Goal: Task Accomplishment & Management: Use online tool/utility

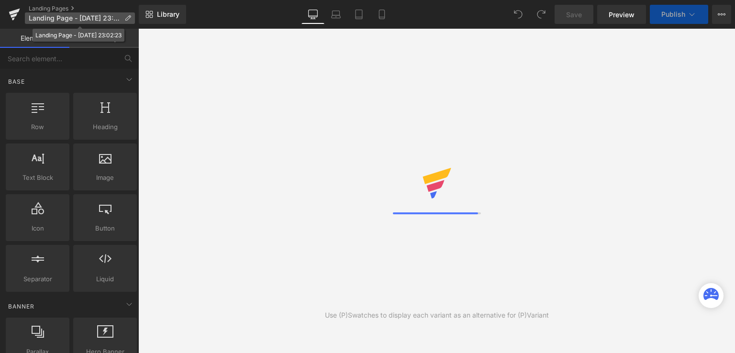
click at [121, 15] on p "Landing Page - [DATE] 23:02:23" at bounding box center [80, 17] width 110 height 11
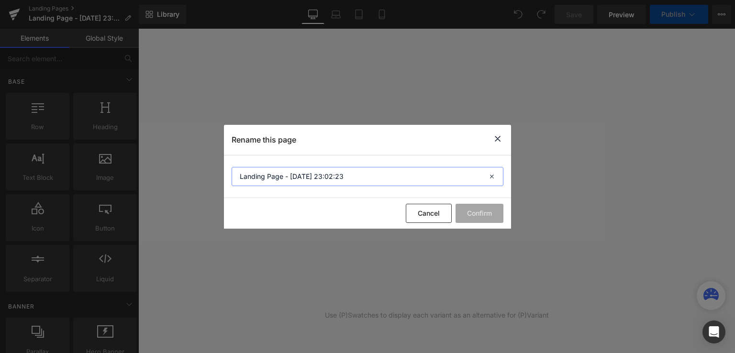
click at [336, 182] on input "Landing Page - [DATE] 23:02:23" at bounding box center [368, 176] width 272 height 19
paste input "Ria Draft- Healthy Food Landing Page"
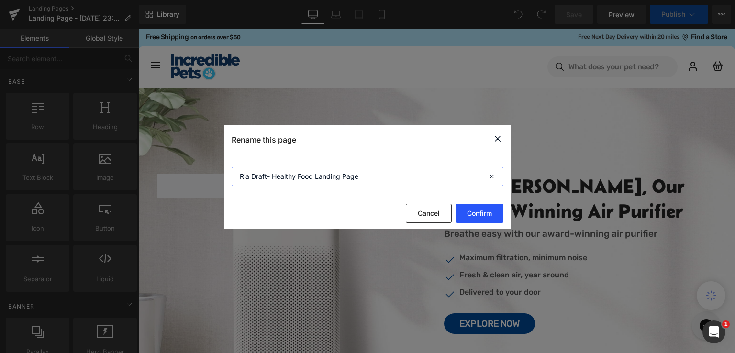
type input "Ria Draft- Healthy Food Landing Page"
click at [483, 214] on button "Confirm" at bounding box center [480, 213] width 48 height 19
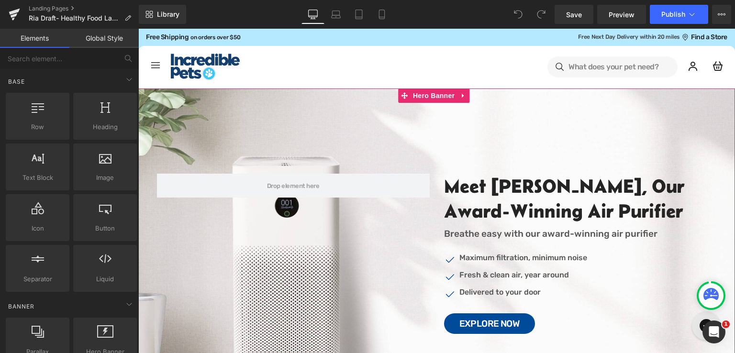
click at [499, 135] on div at bounding box center [436, 255] width 597 height 332
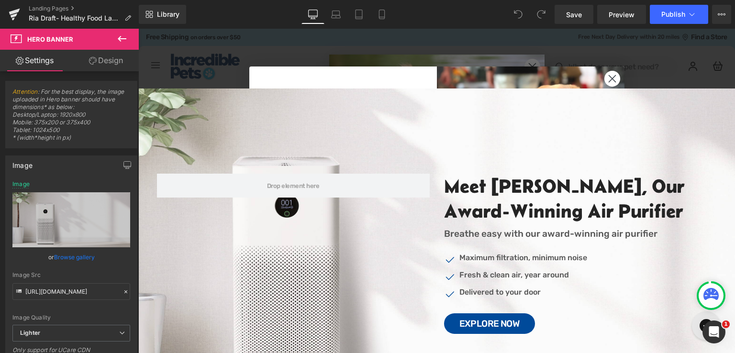
drag, startPoint x: 610, startPoint y: 78, endPoint x: 640, endPoint y: 98, distance: 35.7
click at [610, 78] on icon "Close dialog" at bounding box center [612, 79] width 7 height 7
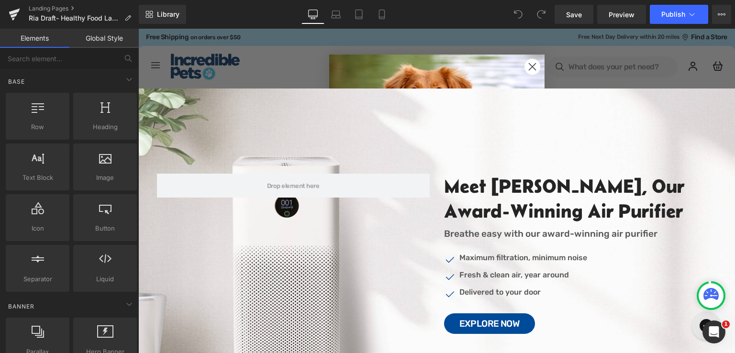
click at [532, 67] on circle "Close dialog" at bounding box center [532, 67] width 16 height 16
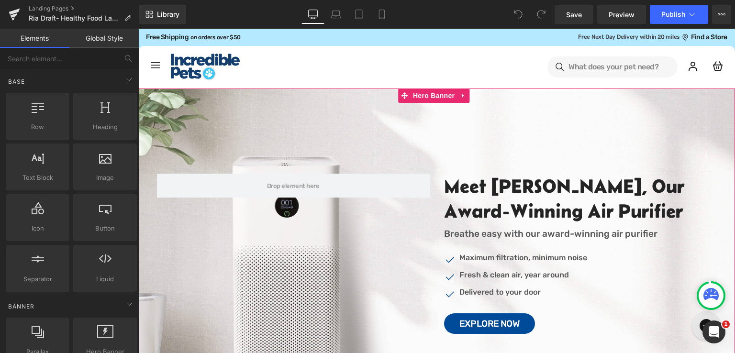
click at [439, 124] on div at bounding box center [436, 255] width 597 height 332
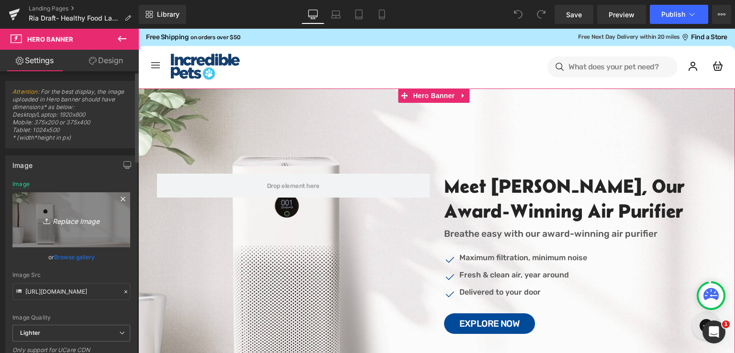
click at [69, 225] on icon "Replace Image" at bounding box center [71, 220] width 77 height 12
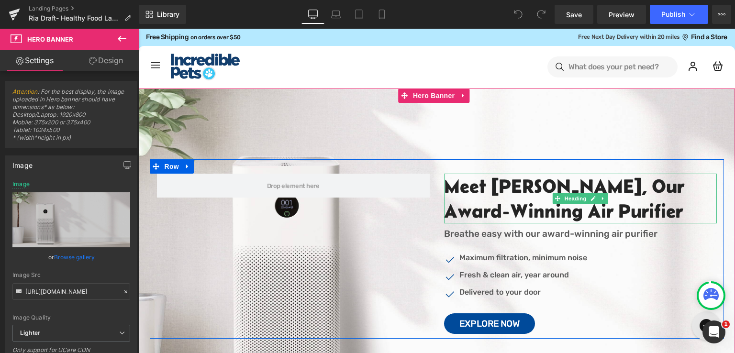
click at [559, 207] on h2 "Meet [PERSON_NAME], Our Award-Winning Air Purifier" at bounding box center [580, 199] width 273 height 50
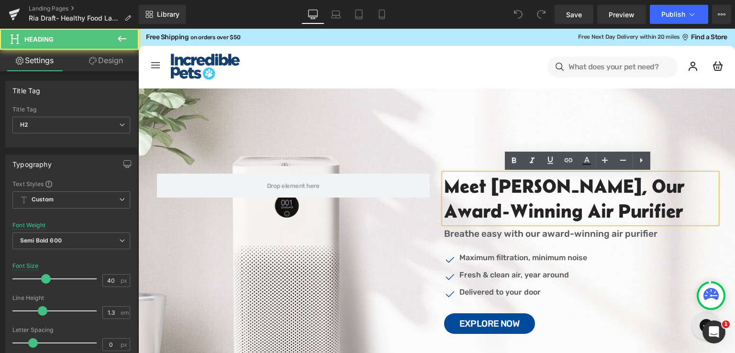
click at [471, 208] on h2 "Meet [PERSON_NAME], Our Award-Winning Air Purifier" at bounding box center [580, 199] width 273 height 50
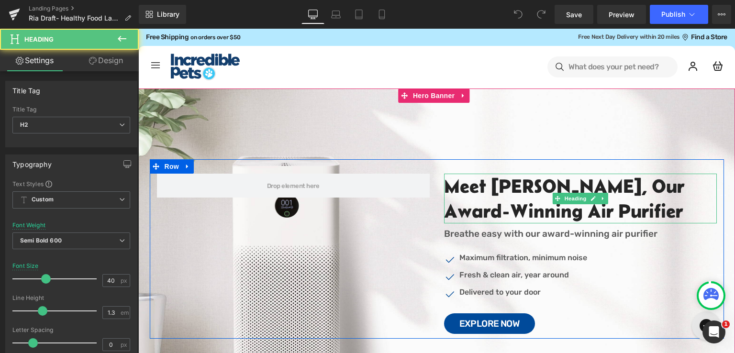
click at [494, 202] on h2 "Meet [PERSON_NAME], Our Award-Winning Air Purifier" at bounding box center [580, 199] width 273 height 50
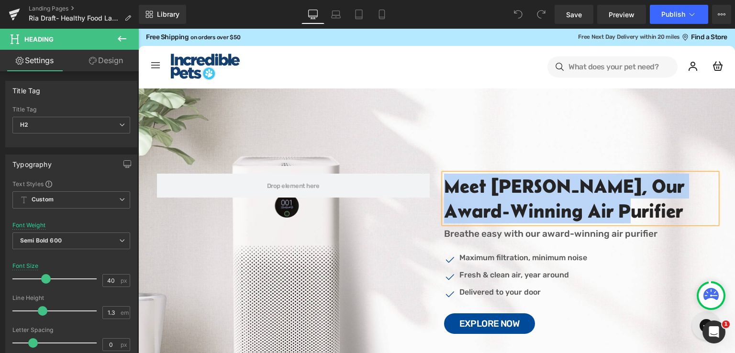
paste div
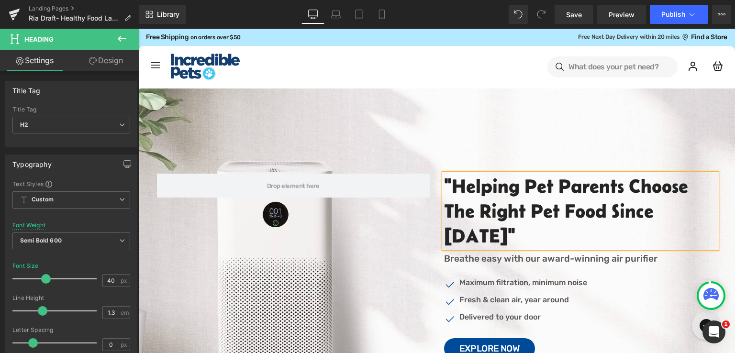
click at [615, 211] on h2 ""Helping Pet Parents Choose the Right Pet Food Since [DATE]"" at bounding box center [580, 211] width 273 height 75
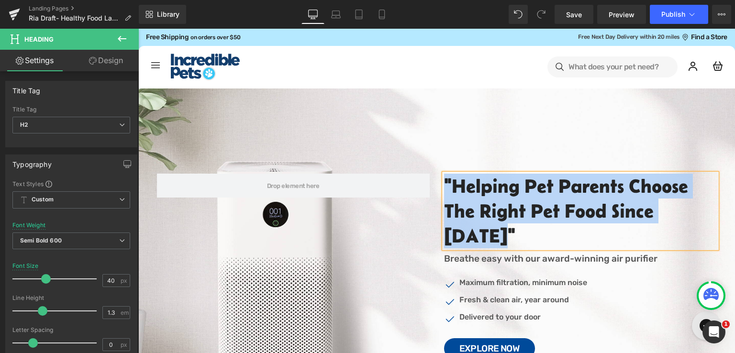
click at [345, 120] on div at bounding box center [436, 267] width 597 height 357
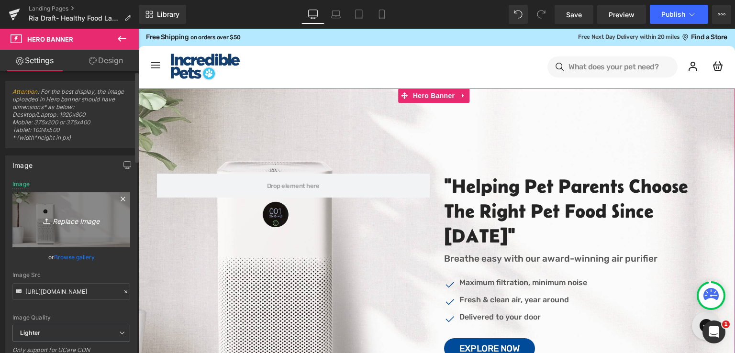
click at [76, 221] on icon "Replace Image" at bounding box center [71, 220] width 77 height 12
type input "C:\fakepath\pexels-blue-bird-7210732.jpg"
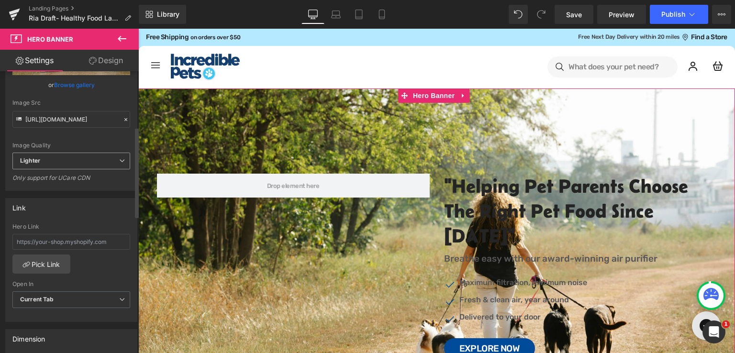
scroll to position [151, 0]
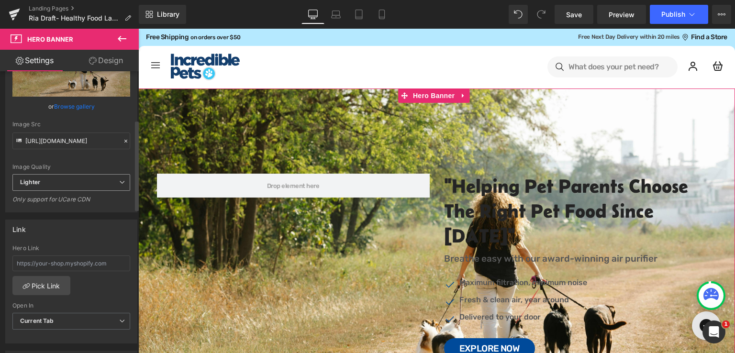
click at [98, 186] on span "Lighter" at bounding box center [71, 182] width 118 height 17
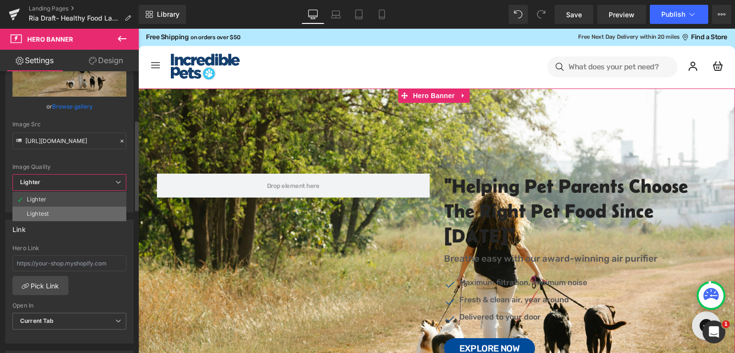
click at [74, 212] on li "Lightest" at bounding box center [69, 214] width 114 height 14
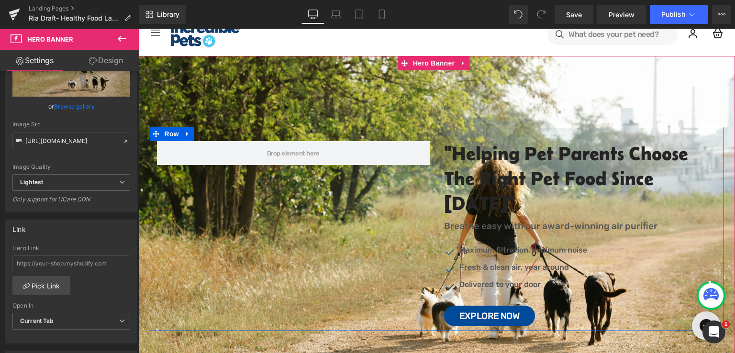
scroll to position [48, 0]
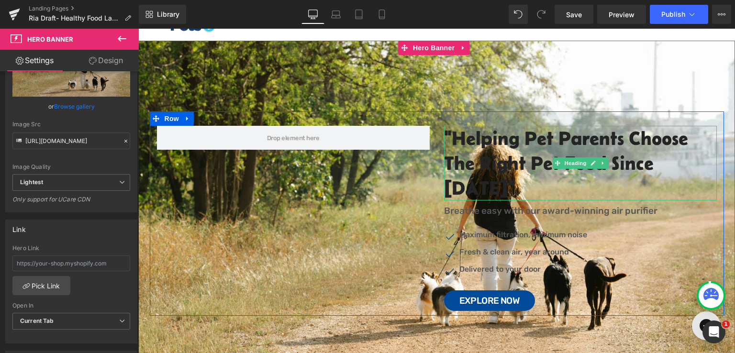
click at [614, 143] on h2 ""Helping Pet Parents Choose the Right Pet Food Since [DATE]"" at bounding box center [580, 163] width 273 height 75
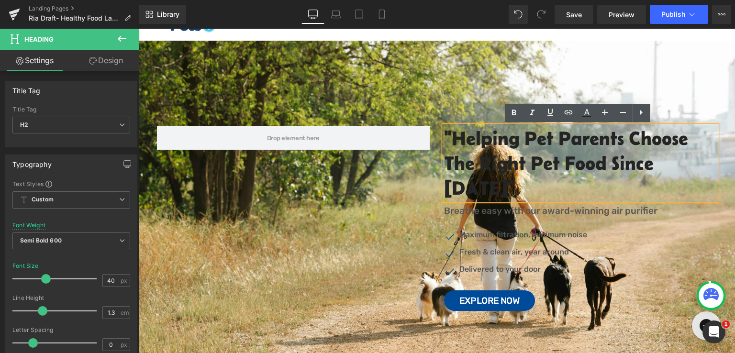
click at [246, 80] on div at bounding box center [436, 219] width 597 height 357
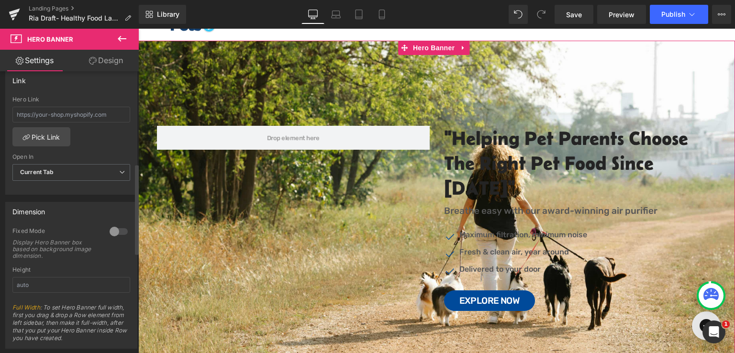
scroll to position [287, 0]
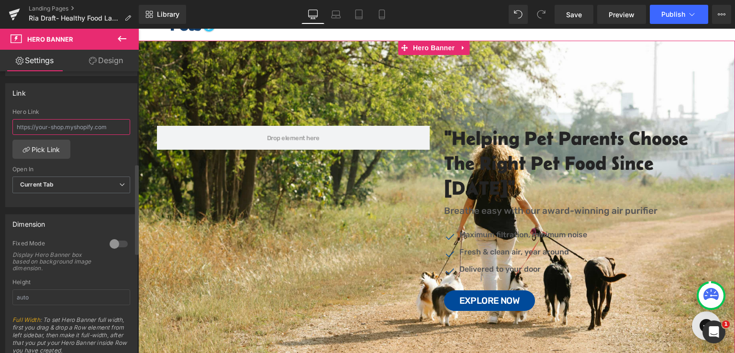
click at [82, 128] on input "text" at bounding box center [71, 127] width 118 height 16
click at [76, 187] on span "Current Tab" at bounding box center [71, 185] width 118 height 17
click at [95, 161] on div "Hero Link Pick Link Current Tab New Tab Open In Current Tab Current Tab New Tab" at bounding box center [71, 158] width 131 height 98
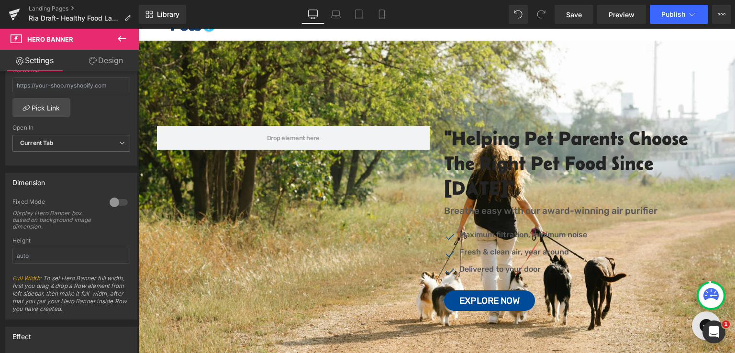
scroll to position [313, 0]
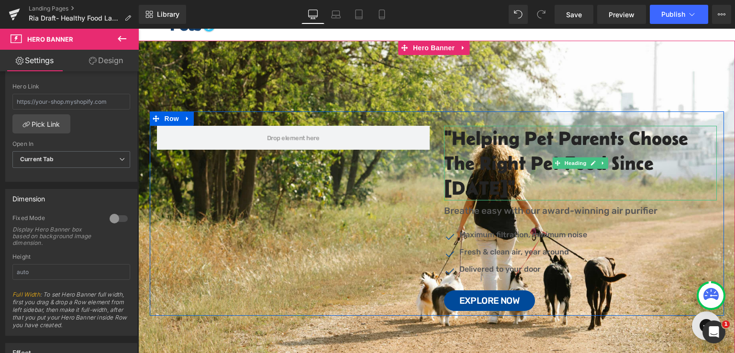
click at [531, 152] on h2 ""Helping Pet Parents Choose the Right Pet Food Since [DATE]"" at bounding box center [580, 163] width 273 height 75
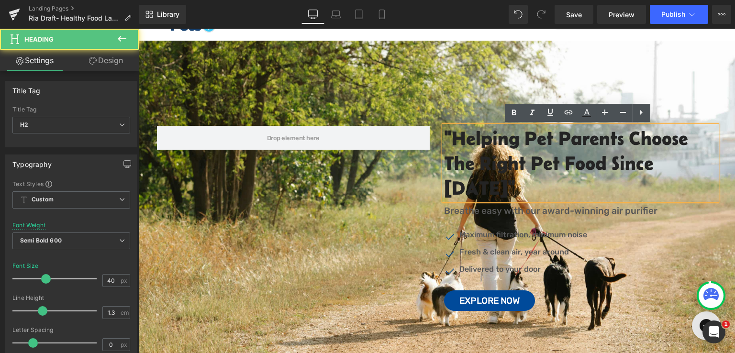
click at [500, 151] on h2 ""Helping Pet Parents Choose the Right Pet Food Since [DATE]"" at bounding box center [580, 163] width 273 height 75
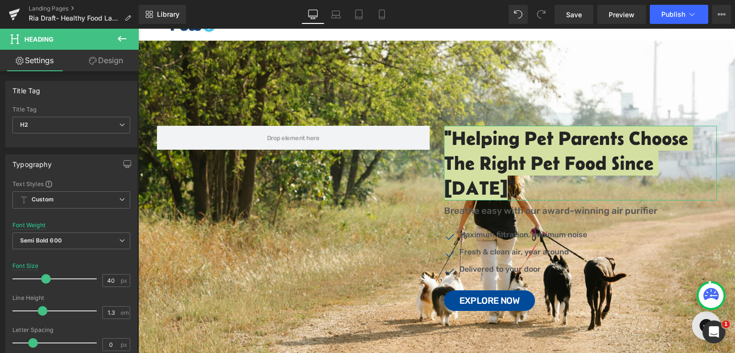
click at [91, 62] on icon at bounding box center [93, 61] width 8 height 8
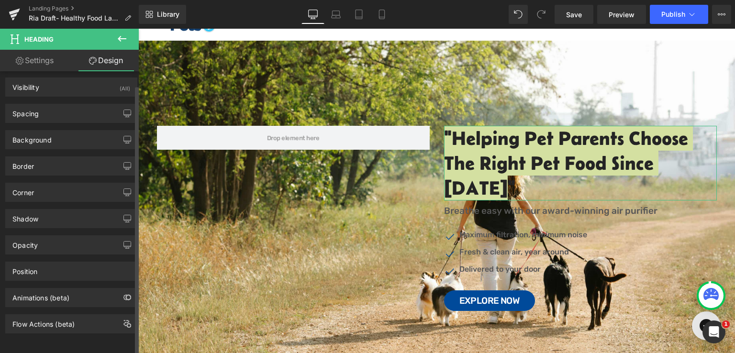
scroll to position [0, 0]
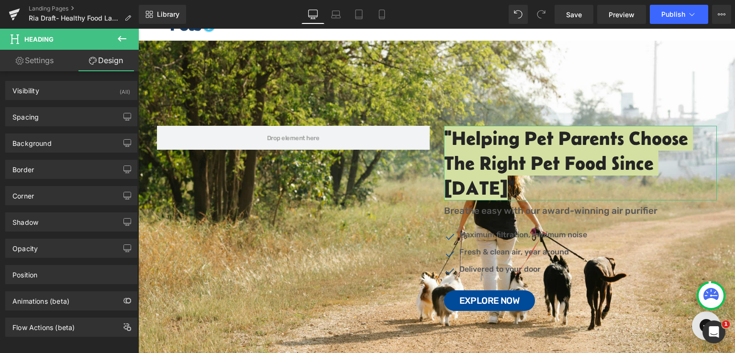
click at [44, 58] on link "Settings" at bounding box center [34, 61] width 69 height 22
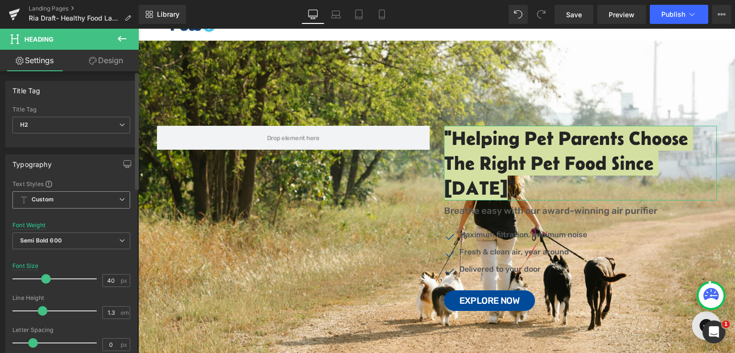
click at [97, 201] on span "Custom Setup Global Style" at bounding box center [71, 199] width 118 height 17
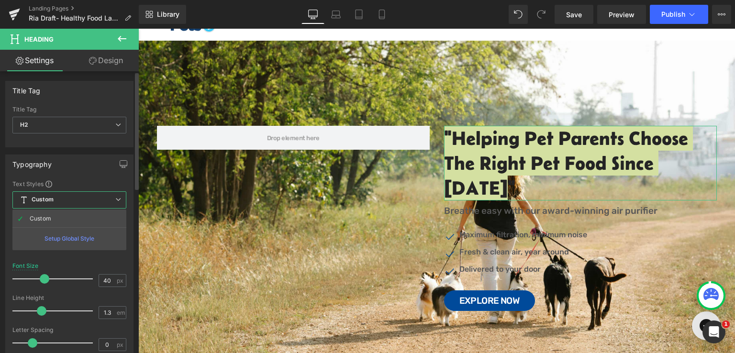
click at [76, 163] on div "Typography" at bounding box center [69, 164] width 127 height 18
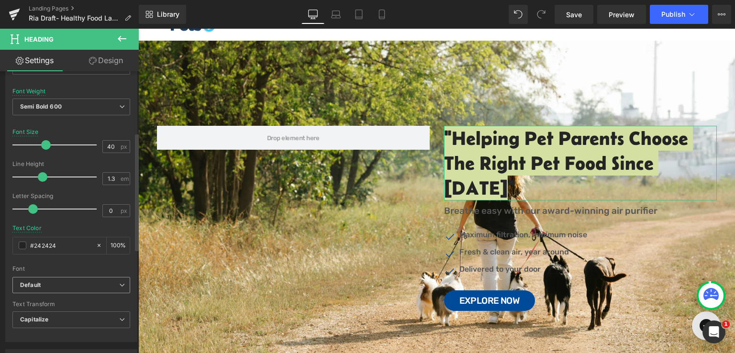
scroll to position [191, 0]
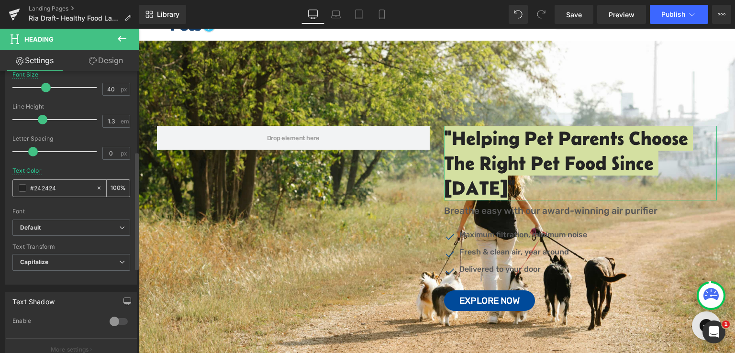
click at [20, 188] on span at bounding box center [23, 188] width 8 height 8
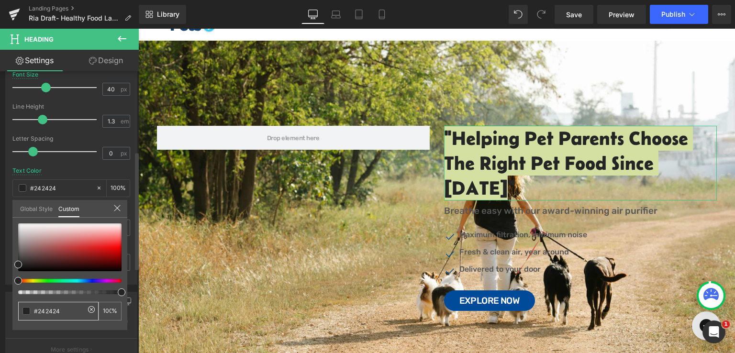
click at [62, 314] on input "#242424" at bounding box center [59, 311] width 51 height 10
paste input "143f6e"
type input "#143f6e"
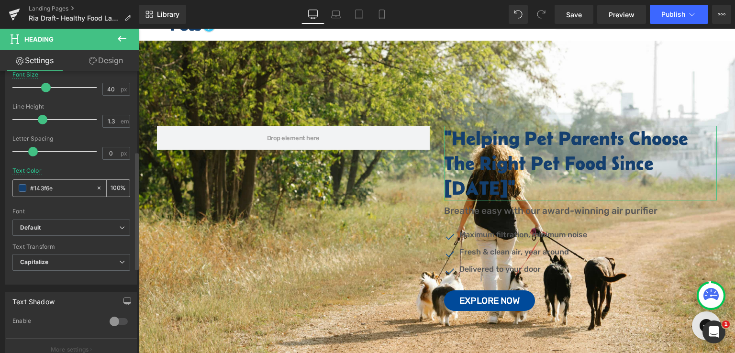
click at [55, 184] on input "#242424" at bounding box center [60, 188] width 61 height 11
drag, startPoint x: 59, startPoint y: 188, endPoint x: 18, endPoint y: 188, distance: 41.6
click at [18, 188] on div "#242424" at bounding box center [54, 188] width 83 height 17
paste input "39c7f5"
type input "#39c7f5"
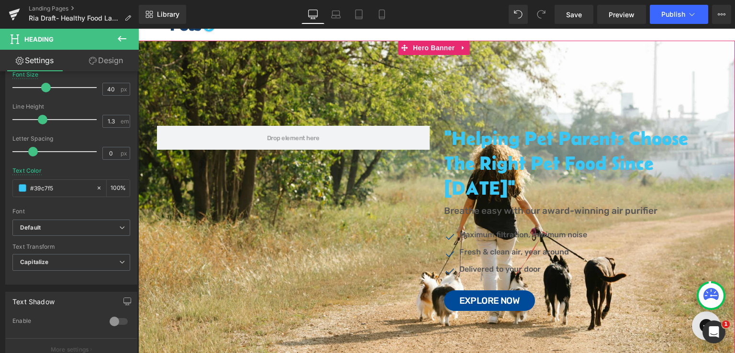
click at [138, 29] on div at bounding box center [138, 29] width 0 height 0
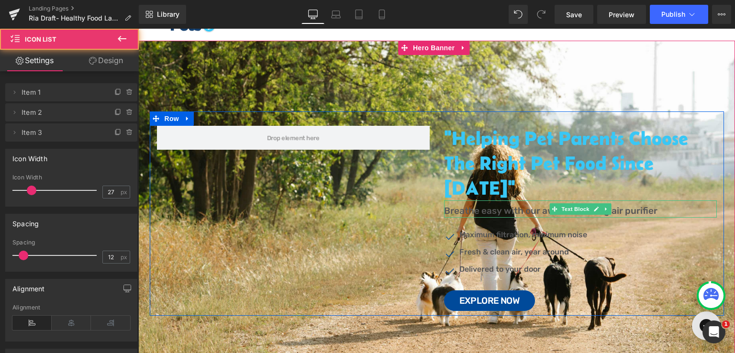
click at [458, 204] on p "Breathe easy with our award-winning air purifier" at bounding box center [580, 211] width 273 height 14
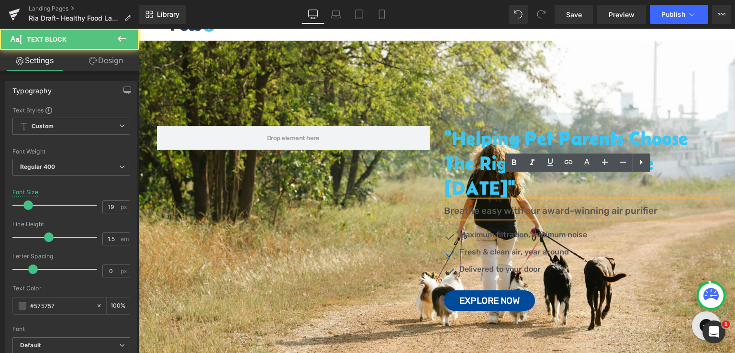
click at [458, 204] on p "Breathe easy with our award-winning air purifier" at bounding box center [580, 211] width 273 height 14
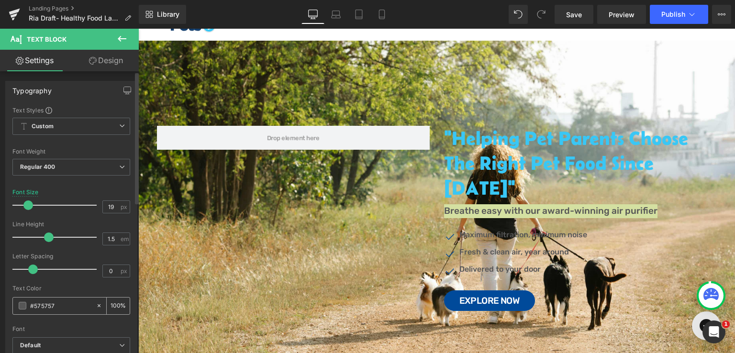
click at [45, 307] on input "#575757" at bounding box center [60, 306] width 61 height 11
click at [64, 305] on input "#575757" at bounding box center [60, 306] width 61 height 11
click at [17, 307] on div "#575757" at bounding box center [54, 306] width 83 height 17
click at [21, 305] on span at bounding box center [23, 306] width 8 height 8
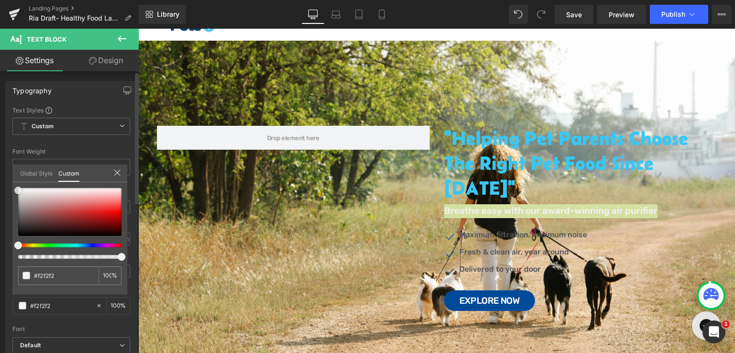
drag, startPoint x: 15, startPoint y: 219, endPoint x: 15, endPoint y: 190, distance: 29.2
click at [15, 190] on span at bounding box center [18, 191] width 8 height 8
drag, startPoint x: 16, startPoint y: 189, endPoint x: 19, endPoint y: 180, distance: 9.5
click at [19, 180] on div "Global Style Custom Setup Global Style #575757 100 %" at bounding box center [69, 179] width 115 height 29
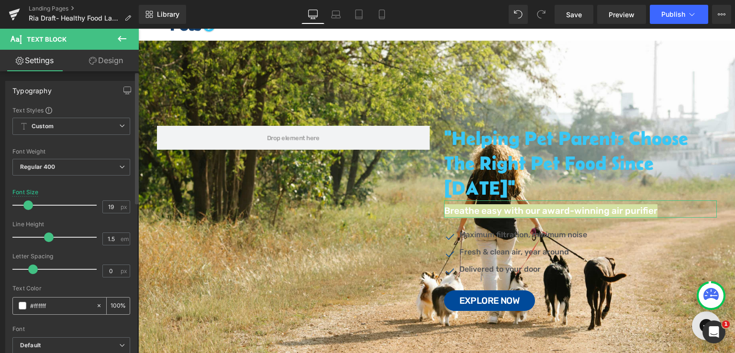
drag, startPoint x: 47, startPoint y: 303, endPoint x: 24, endPoint y: 304, distance: 23.5
click at [24, 304] on div "#575757" at bounding box center [54, 306] width 83 height 17
type input "#ffffff"
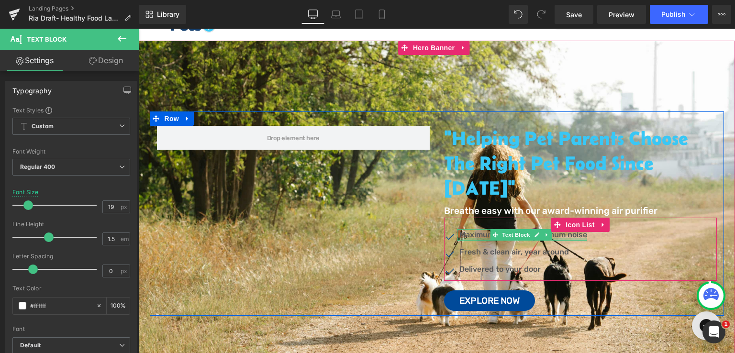
drag, startPoint x: 578, startPoint y: 214, endPoint x: 364, endPoint y: 193, distance: 214.5
click at [578, 229] on div "Maximum filtration, minimum noise Text Block" at bounding box center [522, 234] width 130 height 11
click at [603, 232] on div "Icon Maximum filtration, minimum noise Text Block Icon Fresh & clean air, year …" at bounding box center [580, 255] width 273 height 52
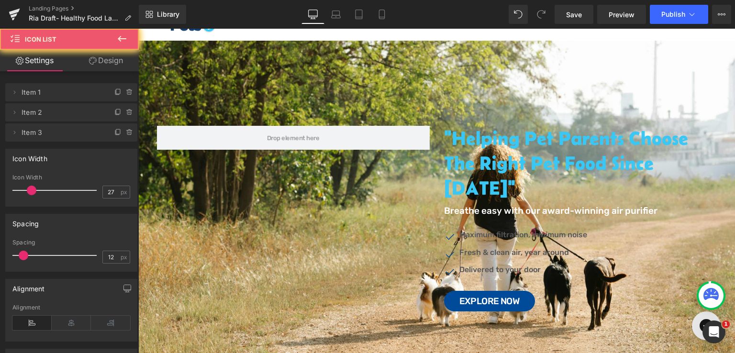
click at [632, 229] on div "Icon Maximum filtration, minimum noise Text Block Icon Fresh & clean air, year …" at bounding box center [580, 255] width 273 height 52
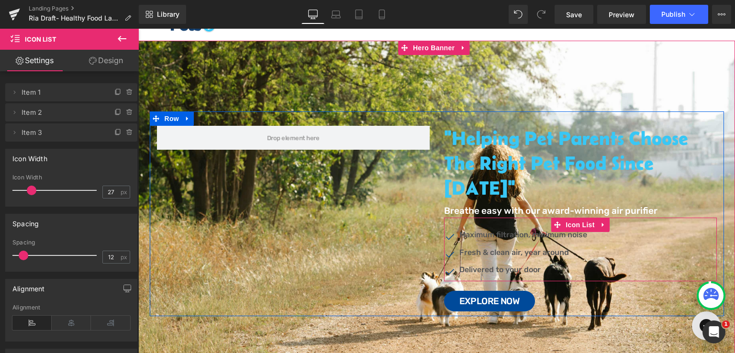
click at [569, 237] on ul "Icon Maximum filtration, minimum noise Text Block Icon Fresh & clean air, year …" at bounding box center [515, 255] width 143 height 52
click at [138, 29] on div at bounding box center [138, 29] width 0 height 0
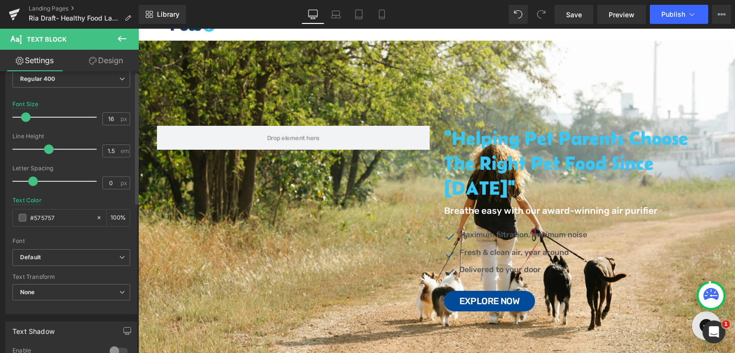
scroll to position [144, 0]
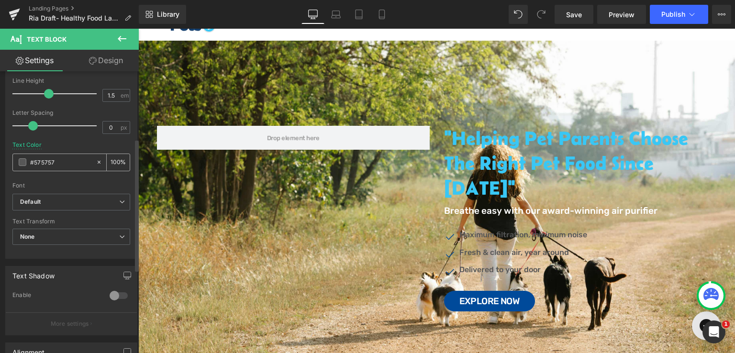
drag, startPoint x: 63, startPoint y: 161, endPoint x: 25, endPoint y: 163, distance: 38.3
click at [25, 163] on div "#575757" at bounding box center [54, 162] width 83 height 17
paste input "ffffff"
type input "#ffffff"
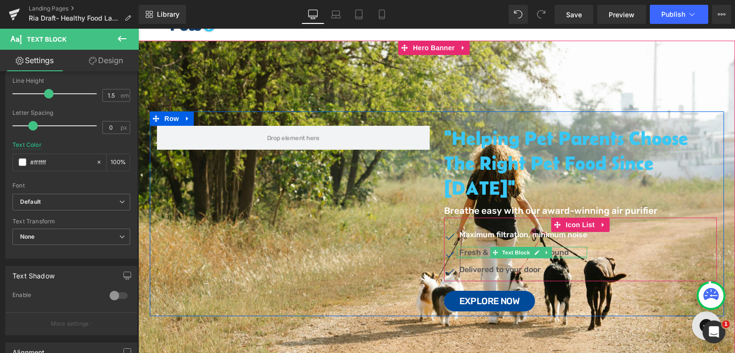
click at [477, 256] on div at bounding box center [522, 257] width 130 height 2
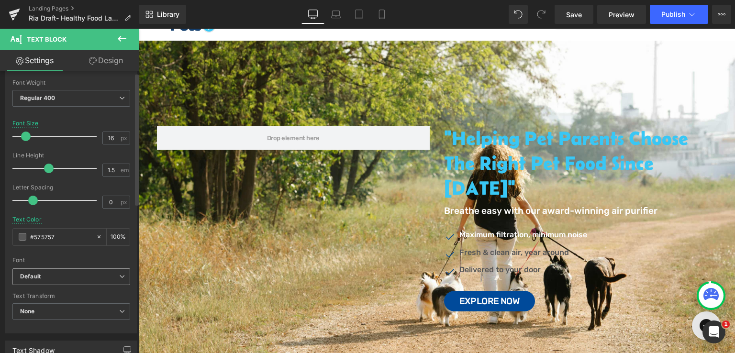
scroll to position [96, 0]
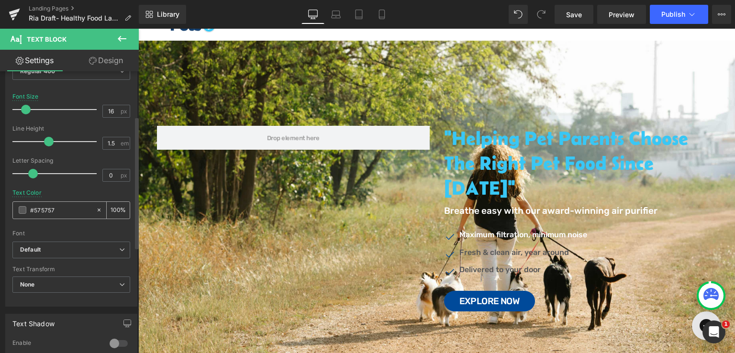
click at [59, 203] on div "#575757" at bounding box center [54, 210] width 83 height 17
click at [58, 207] on input "#575757" at bounding box center [60, 210] width 61 height 11
paste input "ffffff"
type input "#ffffff"
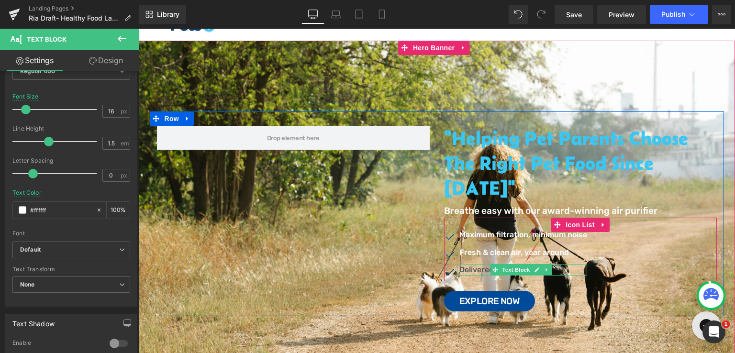
click at [466, 264] on p "Delivered to your door" at bounding box center [524, 269] width 128 height 11
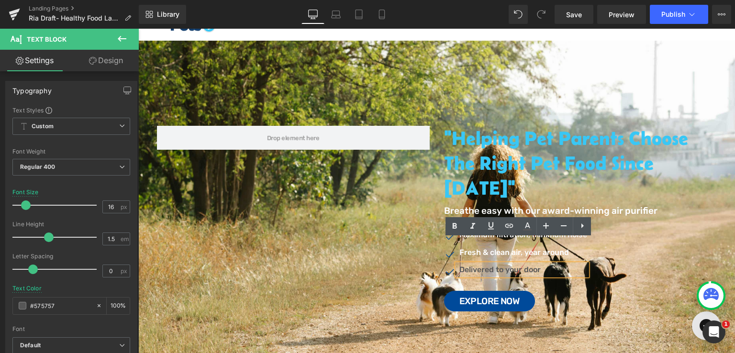
click at [466, 264] on p "Delivered to your door" at bounding box center [524, 269] width 128 height 11
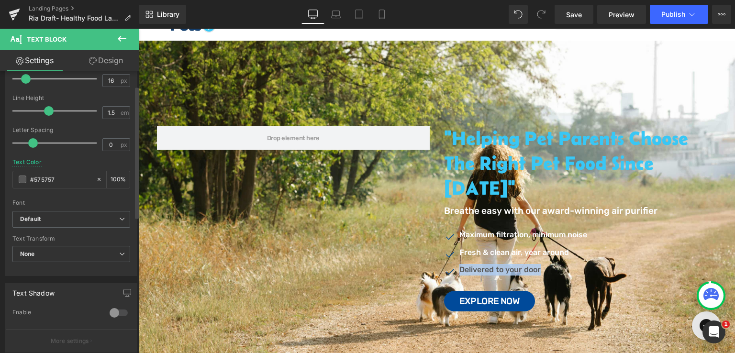
scroll to position [144, 0]
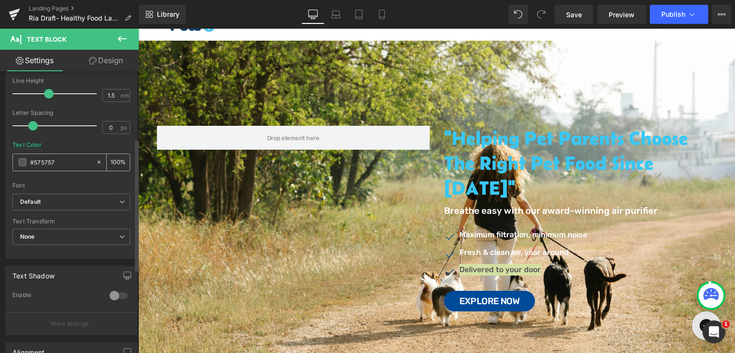
click at [73, 161] on input "#575757" at bounding box center [60, 162] width 61 height 11
type input "#ffffff"
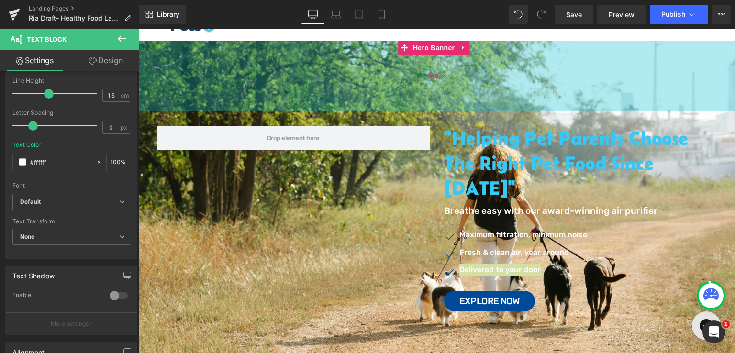
click at [349, 96] on div "148px" at bounding box center [436, 76] width 597 height 71
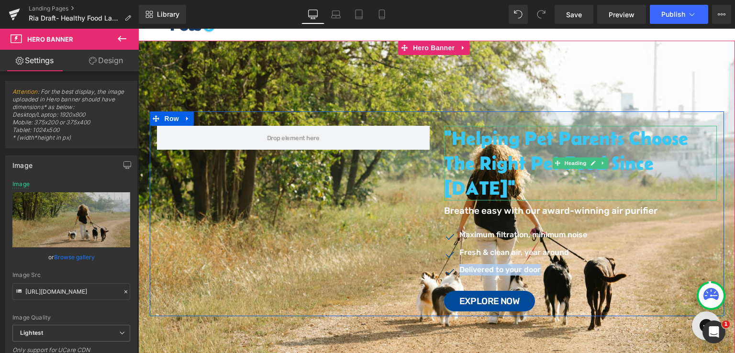
click at [545, 150] on h2 ""Helping Pet Parents Choose the Right Pet Food Since [DATE]"" at bounding box center [580, 163] width 273 height 75
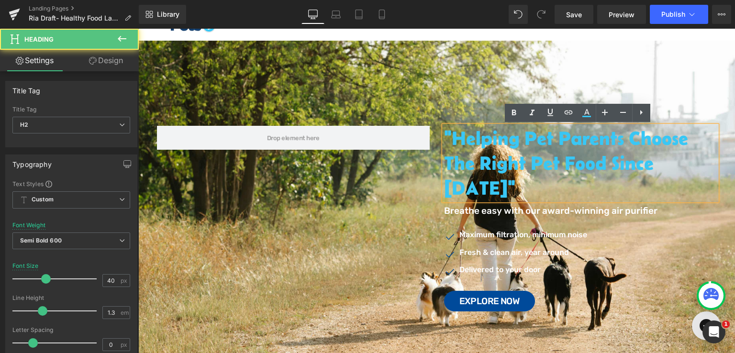
click at [535, 150] on h2 ""Helping Pet Parents Choose the Right Pet Food Since [DATE]"" at bounding box center [580, 163] width 273 height 75
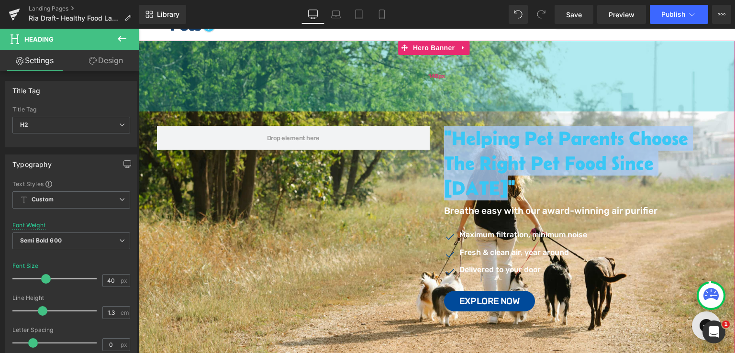
click at [517, 73] on div "148px" at bounding box center [436, 76] width 597 height 71
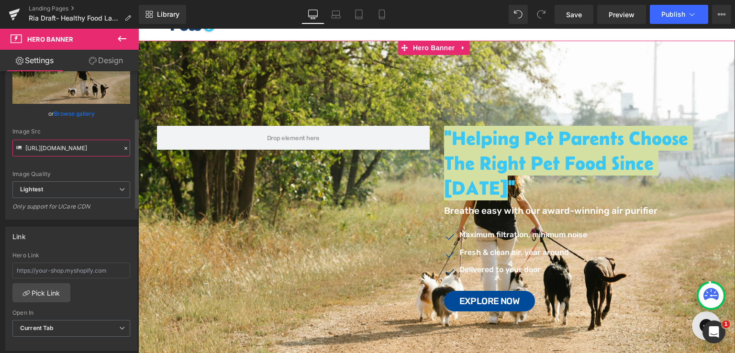
click at [74, 146] on input "[URL][DOMAIN_NAME]" at bounding box center [71, 148] width 118 height 17
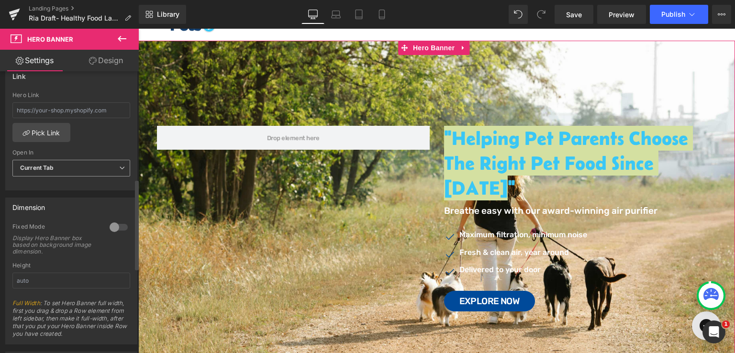
scroll to position [239, 0]
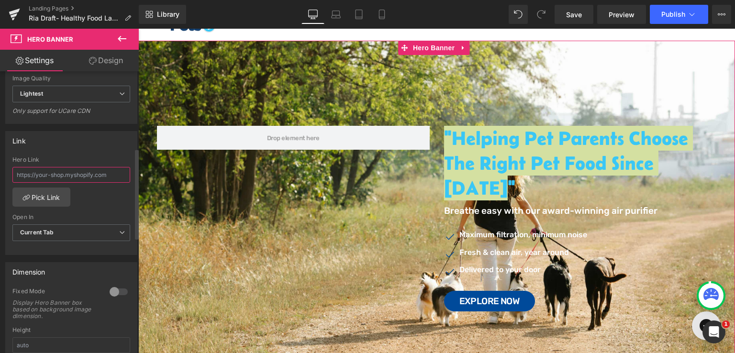
click at [80, 172] on input "text" at bounding box center [71, 175] width 118 height 16
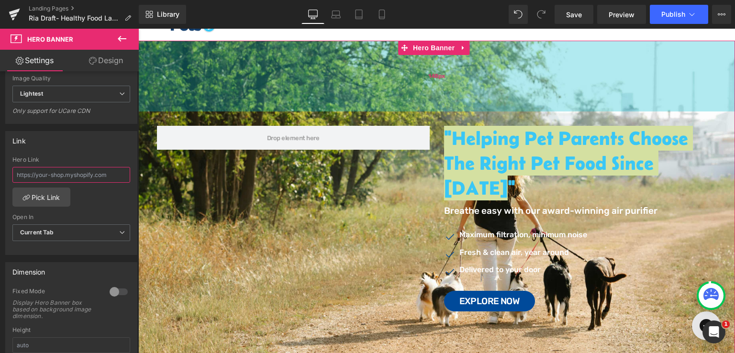
click at [663, 88] on div "148px" at bounding box center [436, 76] width 597 height 71
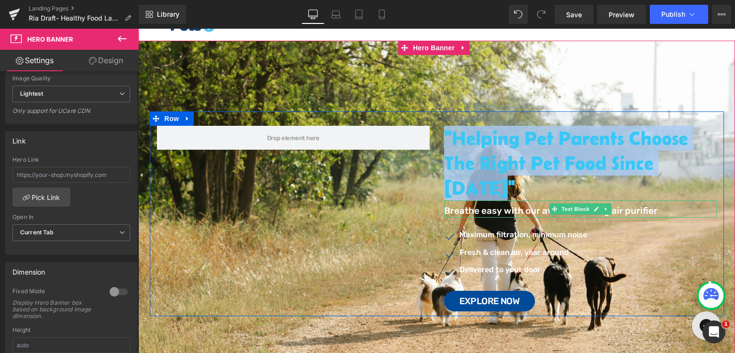
click at [489, 204] on p "Breathe easy with our award-winning air purifier" at bounding box center [580, 211] width 273 height 14
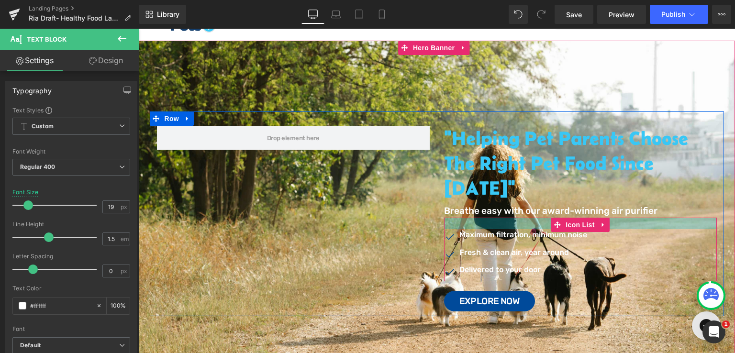
click at [457, 218] on div at bounding box center [580, 223] width 273 height 11
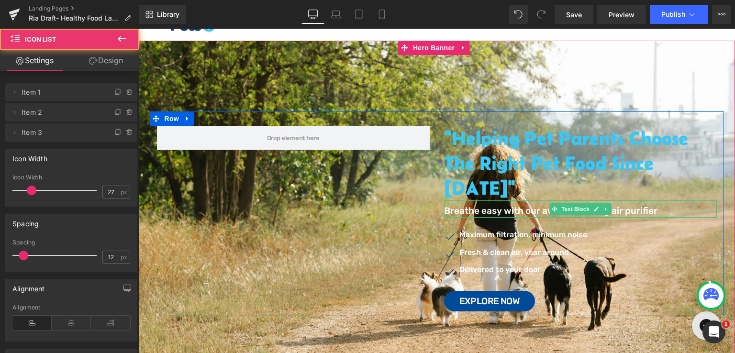
click at [487, 204] on p "Breathe easy with our award-winning air purifier" at bounding box center [580, 211] width 273 height 14
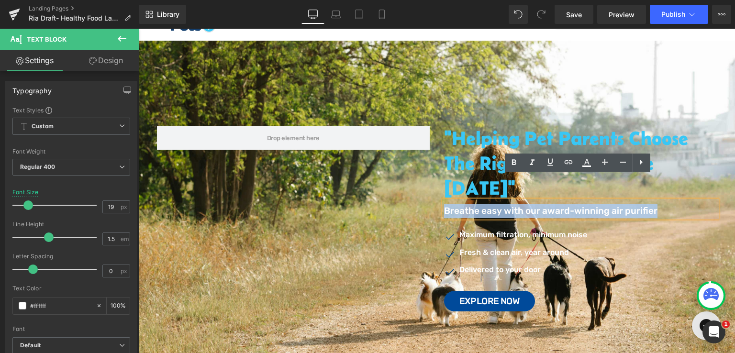
drag, startPoint x: 651, startPoint y: 186, endPoint x: 442, endPoint y: 184, distance: 209.2
click at [444, 204] on p "Breathe easy with our award-winning air purifier" at bounding box center [580, 211] width 273 height 14
click at [359, 76] on div at bounding box center [436, 219] width 597 height 357
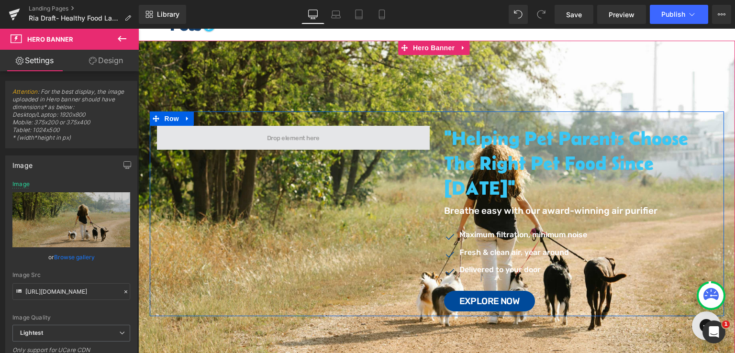
click at [350, 130] on span at bounding box center [293, 138] width 273 height 24
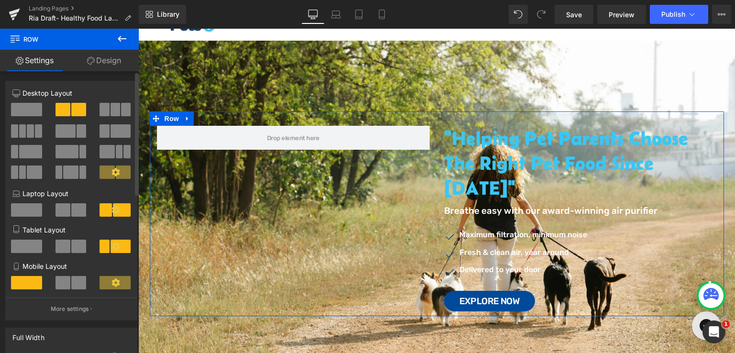
click at [25, 111] on span at bounding box center [26, 109] width 31 height 13
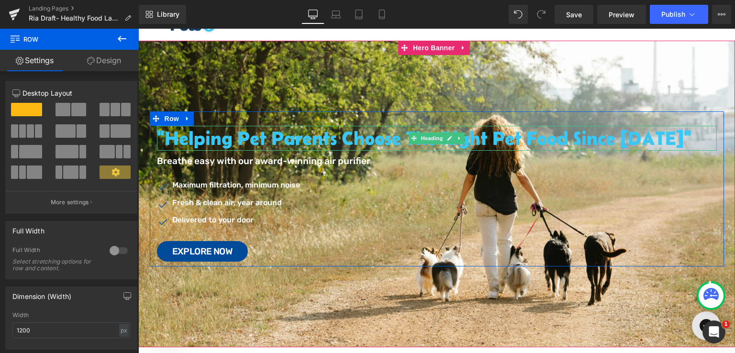
click at [342, 140] on h2 ""Helping Pet Parents Choose the Right Pet Food Since [DATE]"" at bounding box center [437, 138] width 560 height 25
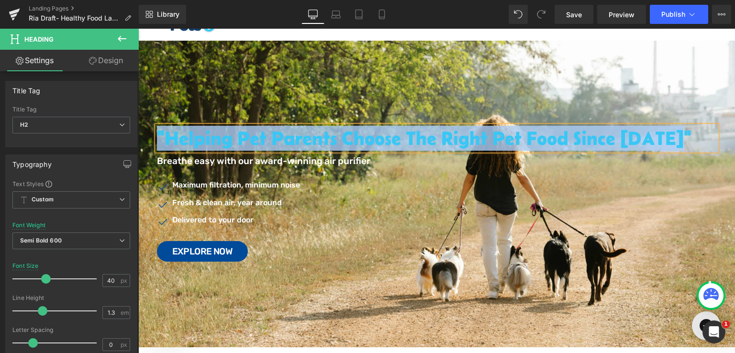
click at [412, 75] on div at bounding box center [436, 194] width 597 height 307
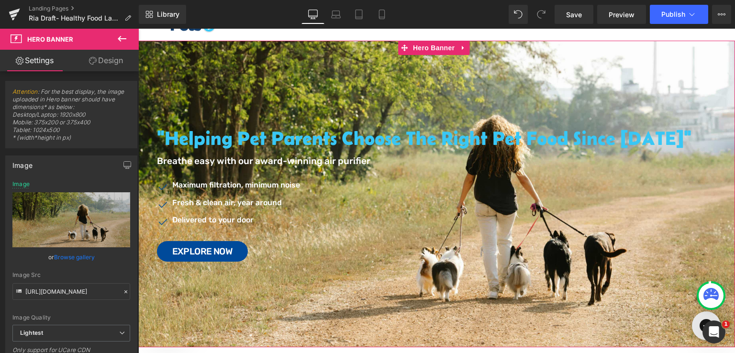
click at [110, 58] on link "Design" at bounding box center [105, 61] width 69 height 22
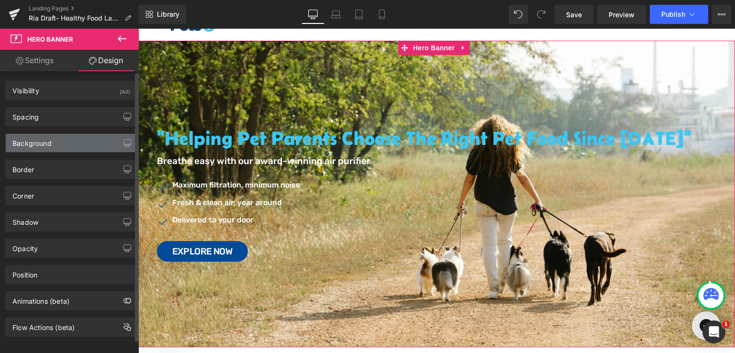
click at [72, 138] on div "Background" at bounding box center [71, 143] width 131 height 18
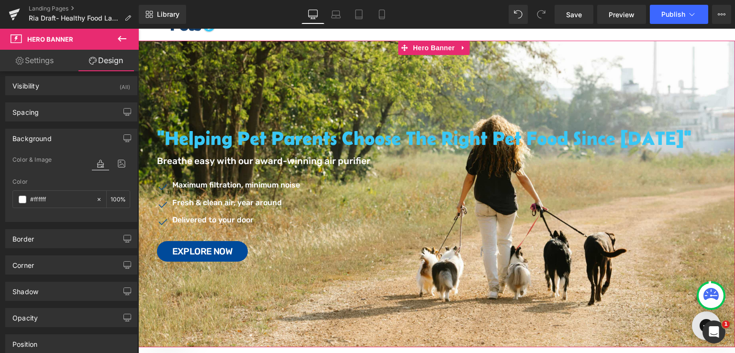
scroll to position [0, 0]
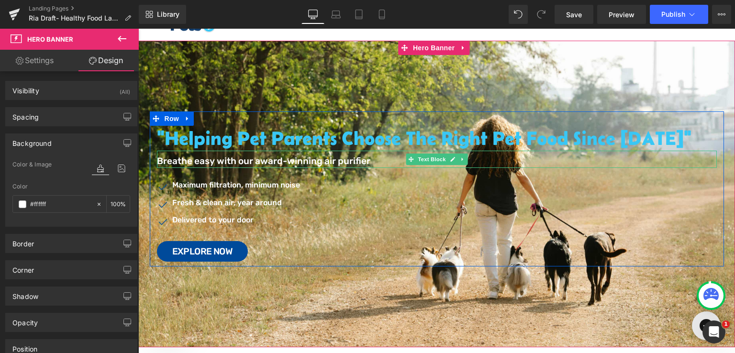
click at [290, 159] on p "Breathe easy with our award-winning air purifier" at bounding box center [437, 162] width 560 height 14
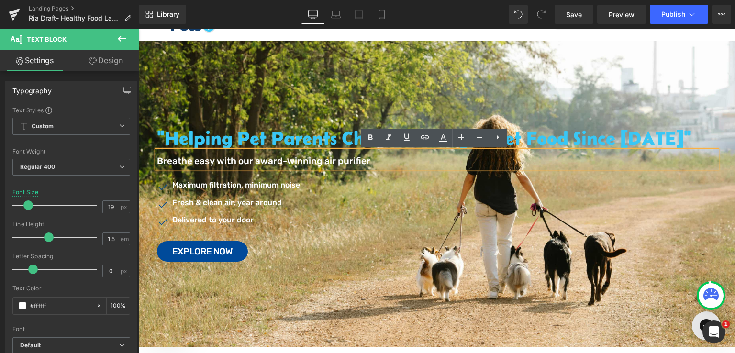
click at [312, 161] on p "Breathe easy with our award-winning air purifier" at bounding box center [437, 162] width 560 height 14
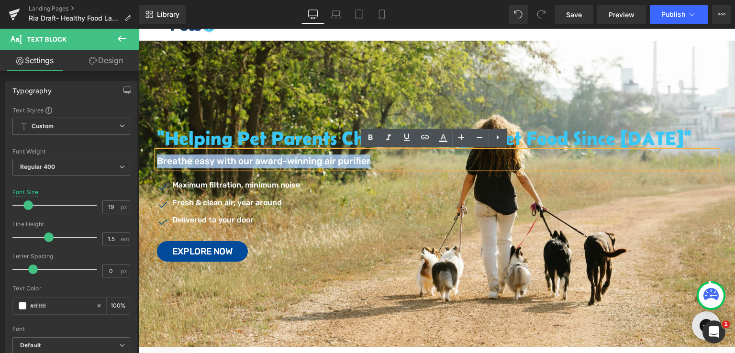
drag, startPoint x: 371, startPoint y: 163, endPoint x: 156, endPoint y: 164, distance: 214.5
click at [157, 164] on p "Breathe easy with our award-winning air purifier" at bounding box center [437, 162] width 560 height 14
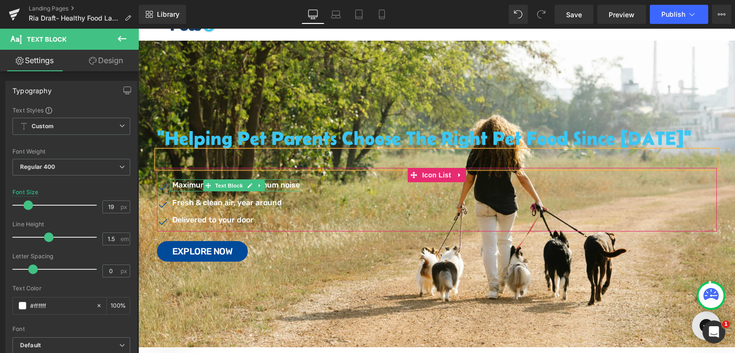
click at [259, 185] on icon at bounding box center [259, 185] width 1 height 3
click at [262, 184] on icon at bounding box center [264, 185] width 5 height 5
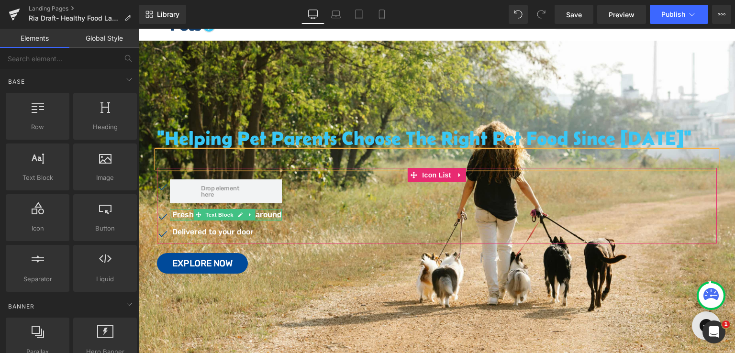
click at [258, 218] on div at bounding box center [226, 219] width 112 height 2
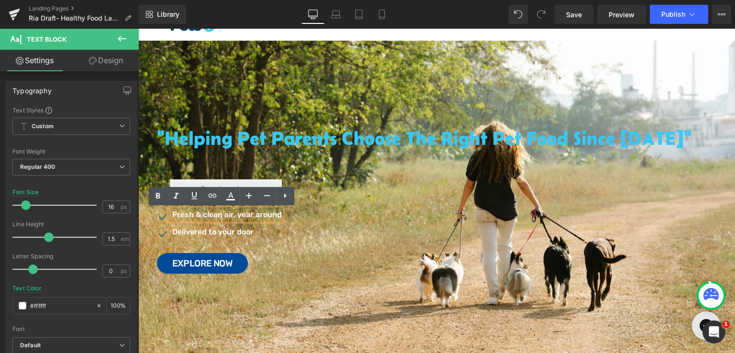
click at [297, 218] on div "Icon Icon Fresh & clean air, year around Text Block Icon Delivered to your door…" at bounding box center [437, 212] width 560 height 64
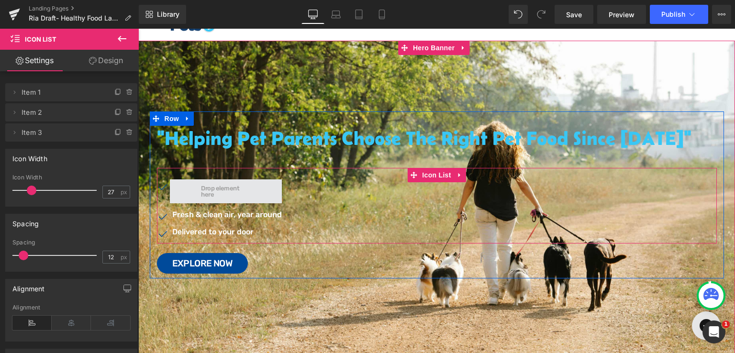
click at [186, 195] on span at bounding box center [226, 192] width 112 height 24
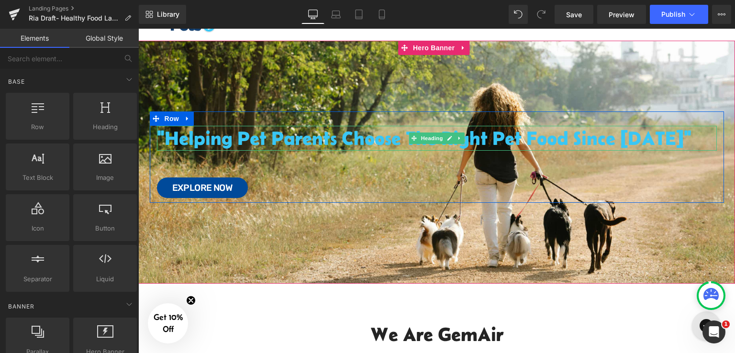
click at [293, 136] on h2 ""Helping Pet Parents Choose the Right Pet Food Since [DATE]"" at bounding box center [437, 138] width 560 height 25
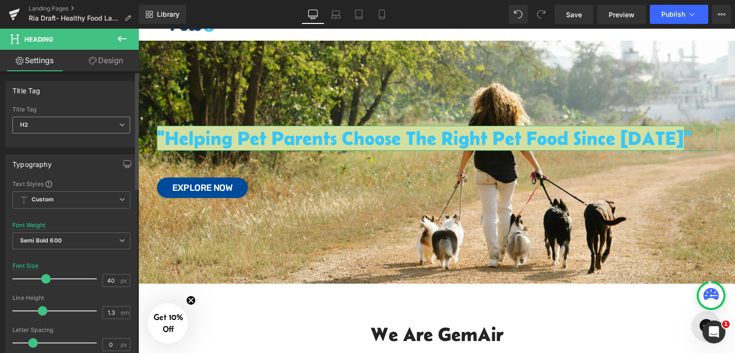
click at [94, 123] on span "H2" at bounding box center [71, 125] width 118 height 17
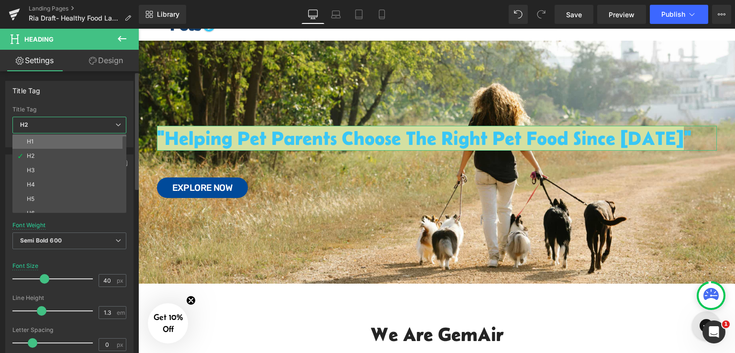
click at [54, 140] on li "H1" at bounding box center [71, 142] width 118 height 14
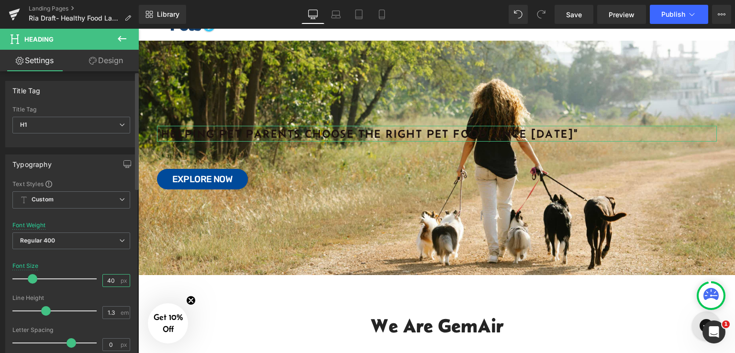
drag, startPoint x: 112, startPoint y: 280, endPoint x: 104, endPoint y: 278, distance: 7.4
click at [104, 278] on input "40" at bounding box center [111, 281] width 17 height 12
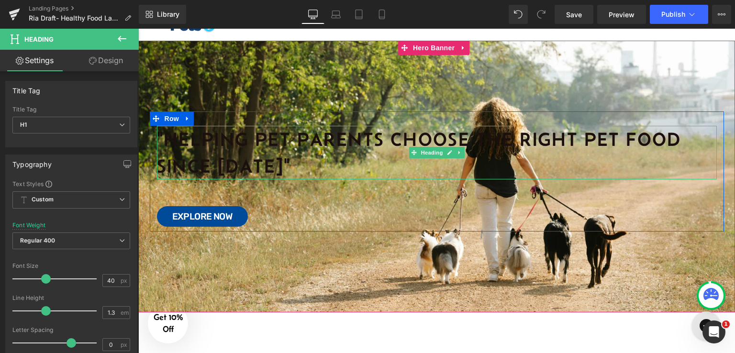
click at [696, 140] on h1 ""Helping Pet Parents Choose the Right Pet Food Since [DATE]"" at bounding box center [437, 153] width 560 height 54
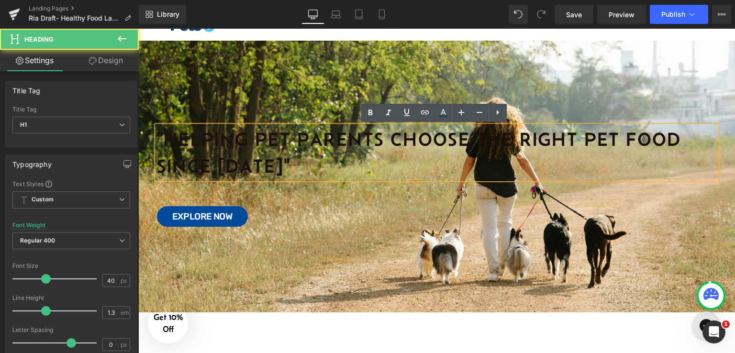
click at [272, 164] on h1 ""Helping Pet Parents Choose the Right Pet Food Since [DATE]"" at bounding box center [437, 153] width 560 height 54
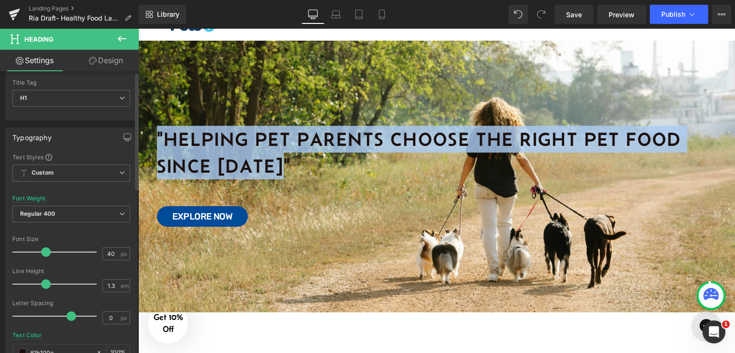
scroll to position [96, 0]
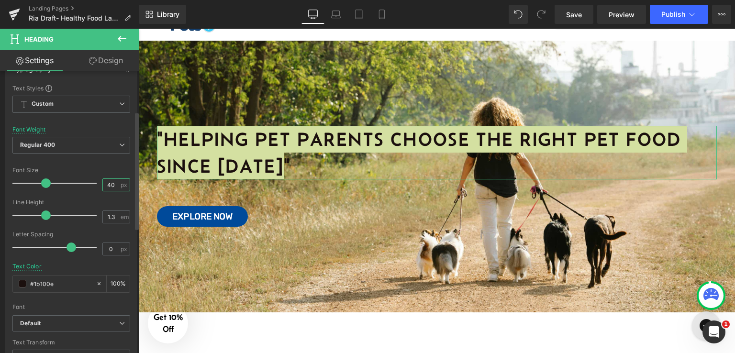
click at [109, 183] on input "40" at bounding box center [111, 185] width 17 height 12
type input "4"
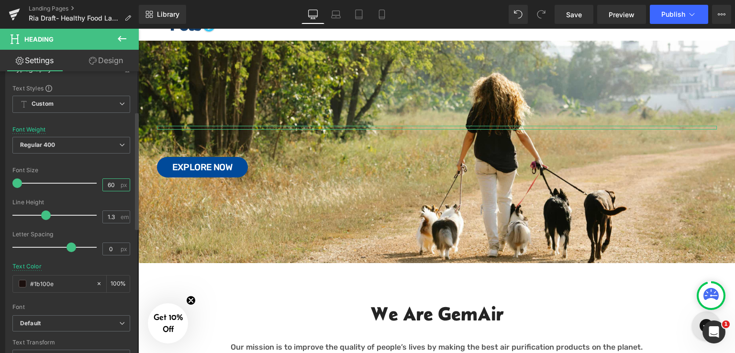
type input "60"
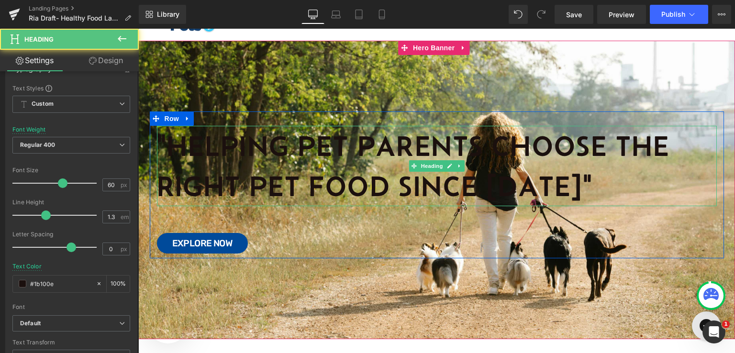
click at [483, 146] on h1 ""Helping Pet Parents Choose the Right Pet Food Since [DATE]"" at bounding box center [437, 166] width 560 height 80
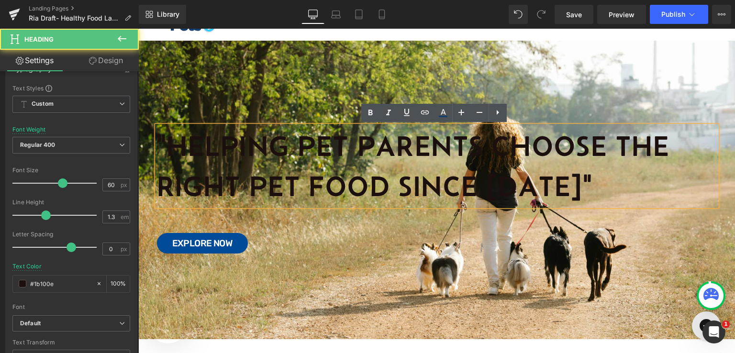
click at [491, 145] on h1 ""Helping Pet Parents Choose the Right Pet Food Since [DATE]"" at bounding box center [437, 166] width 560 height 80
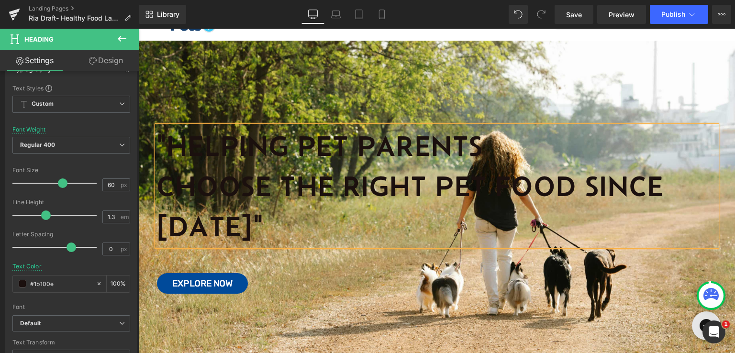
click at [435, 191] on h1 "Choose the Right Pet Food Since [DATE]"" at bounding box center [437, 206] width 560 height 80
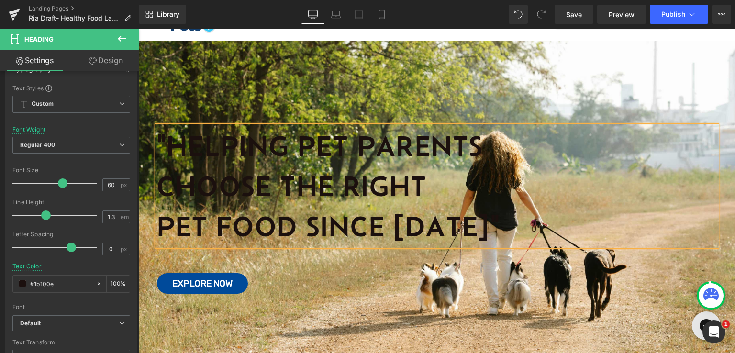
click at [355, 191] on h1 "Choose the Right" at bounding box center [437, 186] width 560 height 40
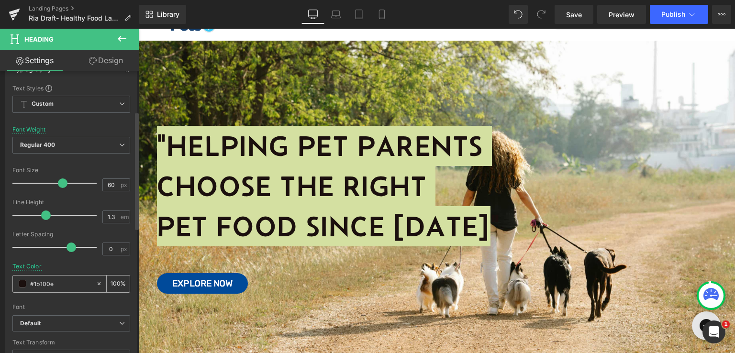
click at [44, 281] on input "#39c7f5" at bounding box center [60, 284] width 61 height 11
click at [57, 286] on input "#39c7f5" at bounding box center [60, 284] width 61 height 11
drag, startPoint x: 58, startPoint y: 284, endPoint x: 14, endPoint y: 285, distance: 43.6
click at [14, 285] on div "#39c7f5" at bounding box center [54, 284] width 83 height 17
paste input "ffffff"
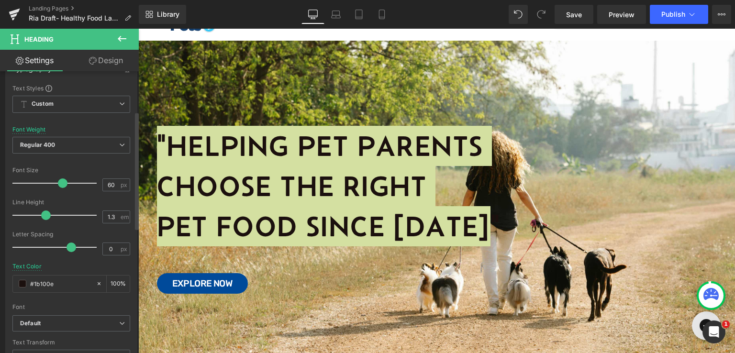
type input "#ffffff"
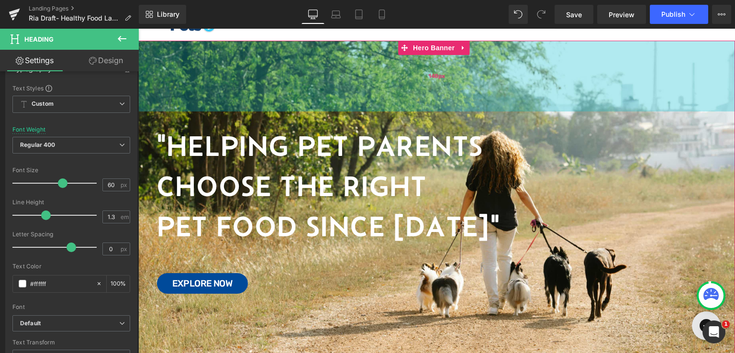
click at [392, 89] on div "148px" at bounding box center [436, 76] width 597 height 71
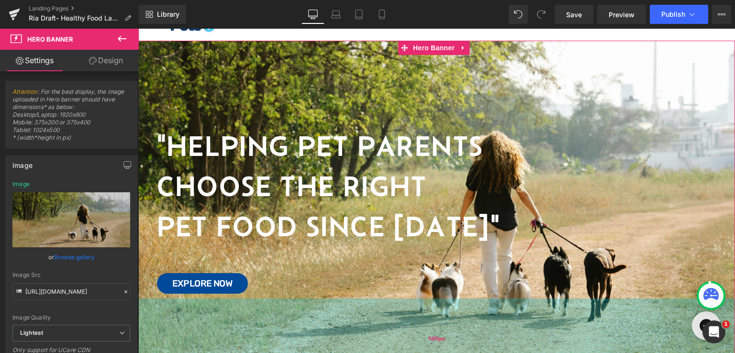
click at [557, 327] on div "169px" at bounding box center [436, 339] width 597 height 81
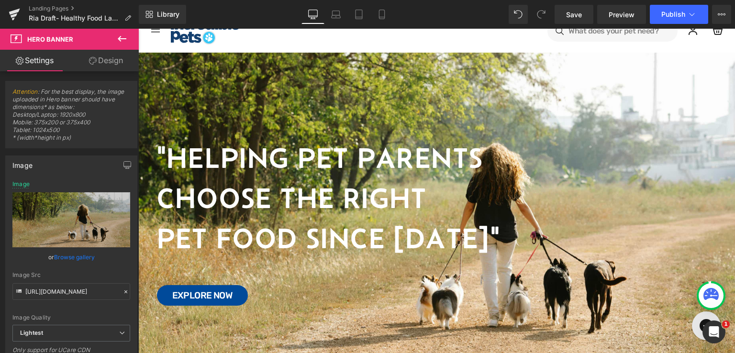
scroll to position [0, 0]
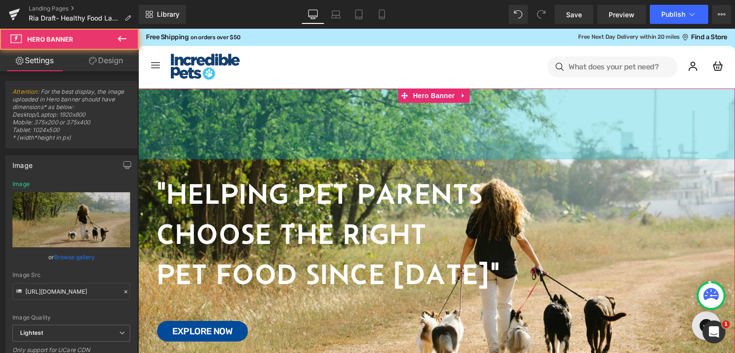
click at [586, 130] on div "Image "Helping Pet Parents Choose the Right Pet Food Since [DATE]" Heading Text…" at bounding box center [436, 258] width 597 height 339
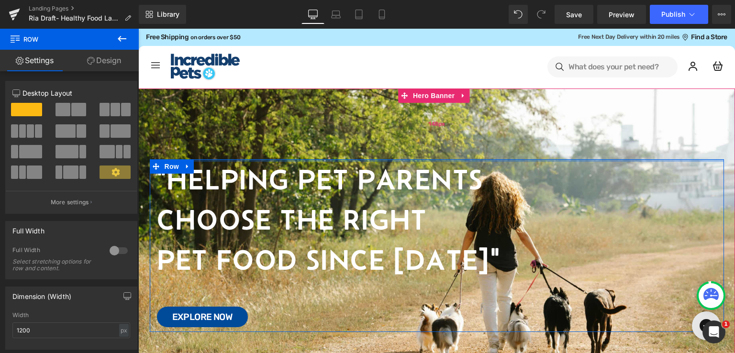
drag, startPoint x: 204, startPoint y: 160, endPoint x: 203, endPoint y: 123, distance: 37.4
click at [203, 123] on div "Image "Helping Pet Parents Choose the Right Pet Food Since [DATE]" Heading Text…" at bounding box center [436, 251] width 597 height 325
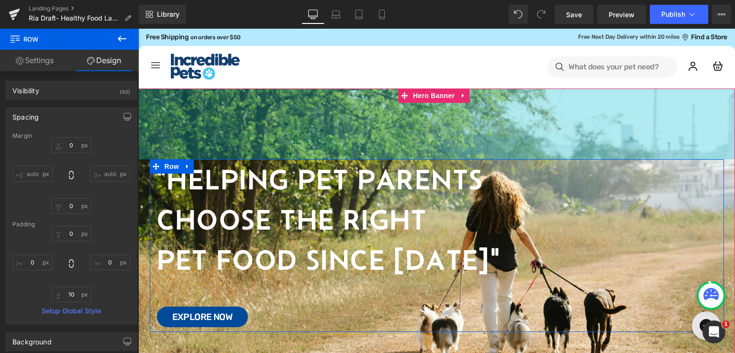
click at [295, 103] on div "148px" at bounding box center [436, 124] width 597 height 71
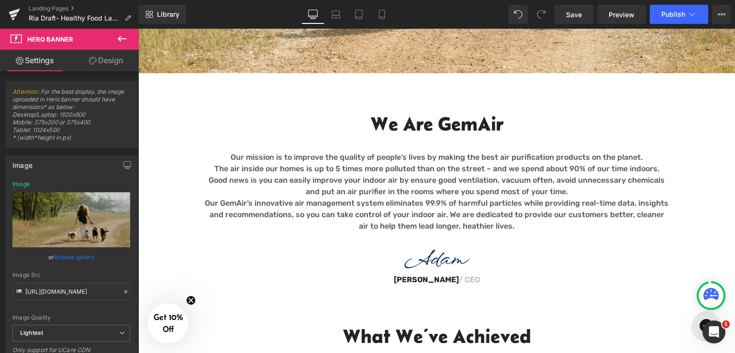
scroll to position [335, 0]
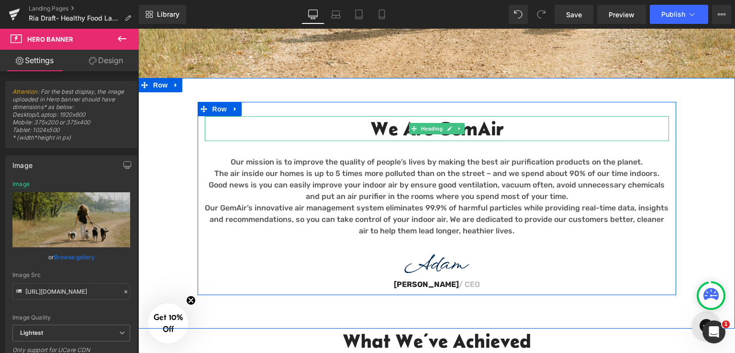
click at [473, 134] on h2 "We Are GemAir" at bounding box center [437, 128] width 464 height 25
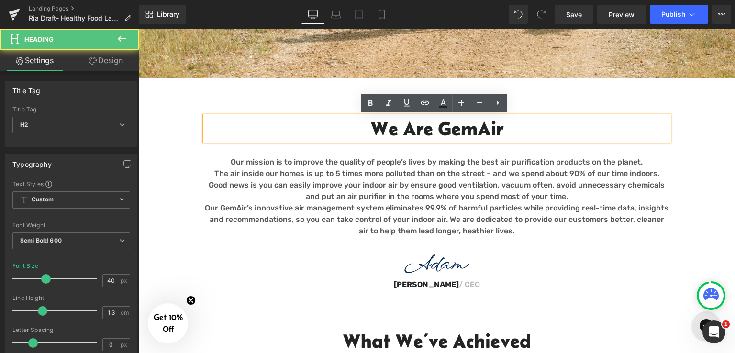
click at [503, 129] on h2 "We Are GemAir" at bounding box center [437, 128] width 464 height 25
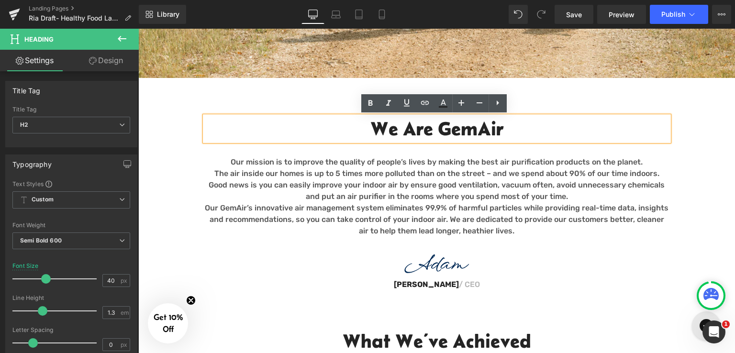
click at [467, 129] on h2 "We Are GemAir" at bounding box center [437, 128] width 464 height 25
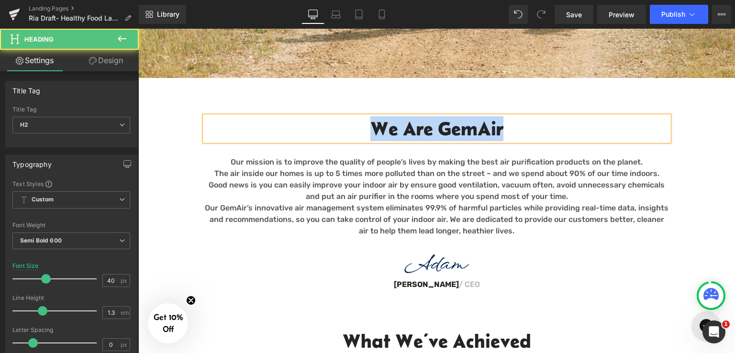
paste div
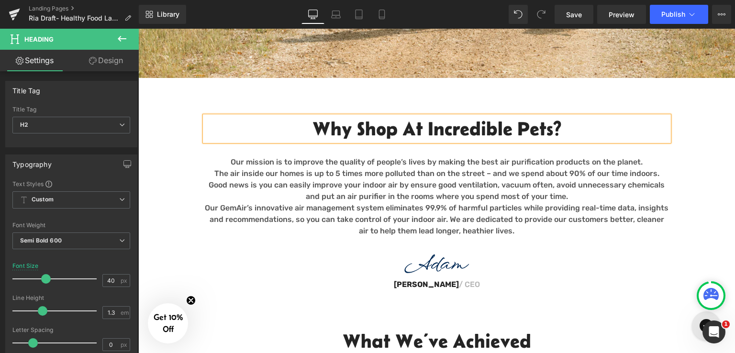
click at [464, 181] on p "Good news is you can easily improve your indoor air by ensure good ventilation,…" at bounding box center [437, 191] width 464 height 23
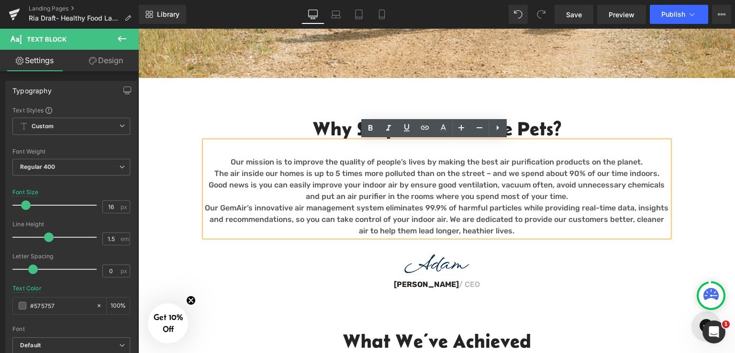
click at [429, 167] on p "Our mission is to improve the quality of people’s lives by making the best air …" at bounding box center [437, 162] width 464 height 11
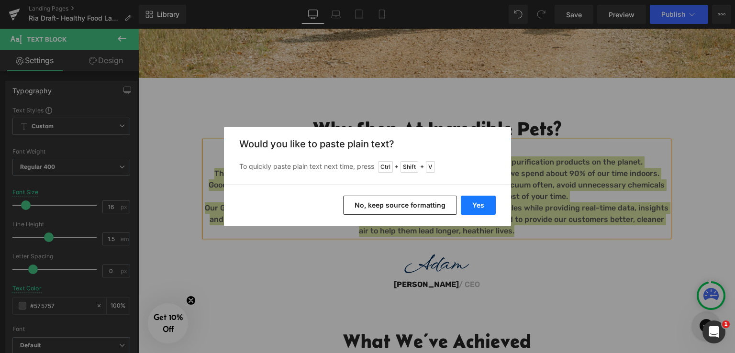
click at [484, 209] on button "Yes" at bounding box center [478, 205] width 35 height 19
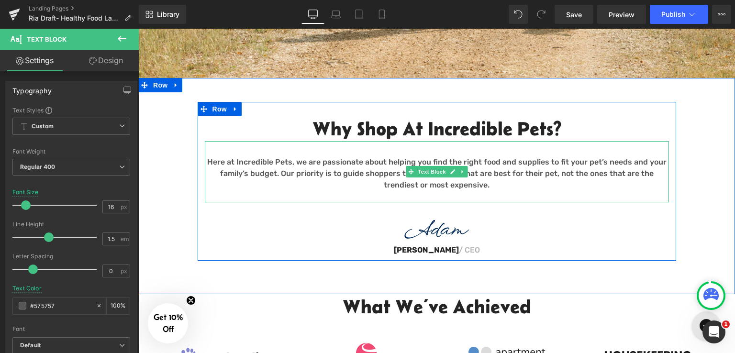
click at [454, 199] on p at bounding box center [437, 196] width 464 height 11
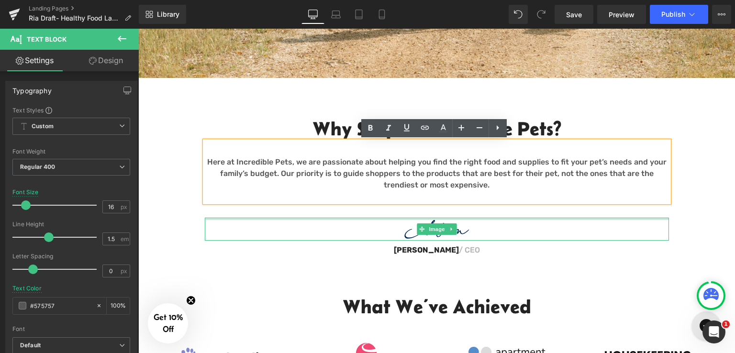
click at [480, 220] on div at bounding box center [437, 219] width 464 height 2
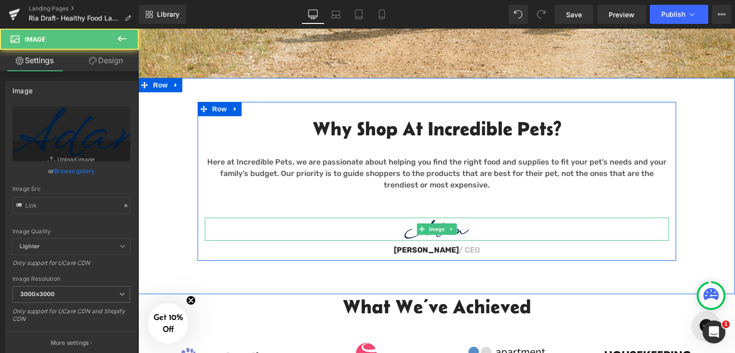
click at [477, 226] on img at bounding box center [437, 229] width 464 height 23
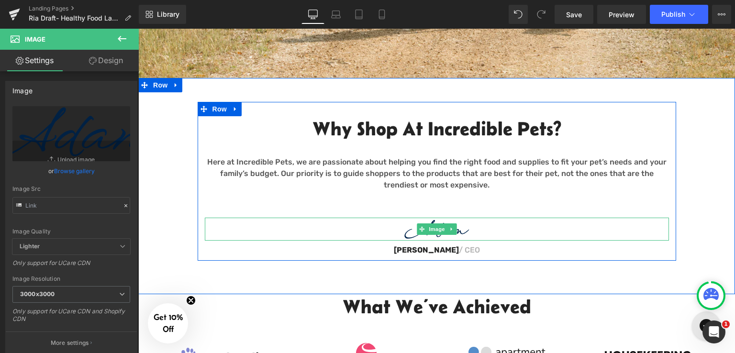
click at [464, 229] on img at bounding box center [437, 229] width 464 height 23
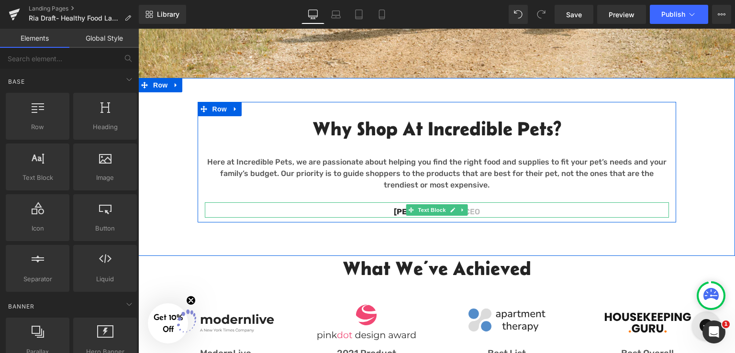
click at [483, 213] on p "[PERSON_NAME] / CEO" at bounding box center [437, 211] width 464 height 11
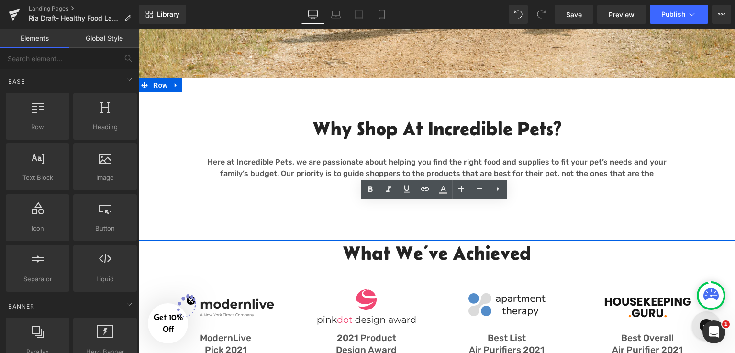
click at [705, 113] on div "Why Shop at Incredible Pets? Heading Here at Incredible Pets, we are passionate…" at bounding box center [436, 154] width 597 height 105
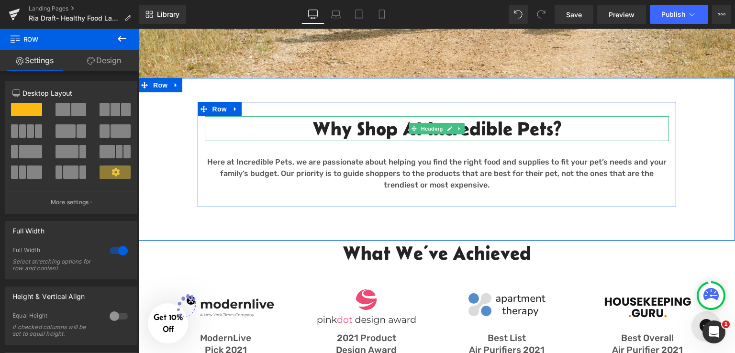
click at [577, 129] on h2 "Why Shop at Incredible Pets?" at bounding box center [437, 128] width 464 height 25
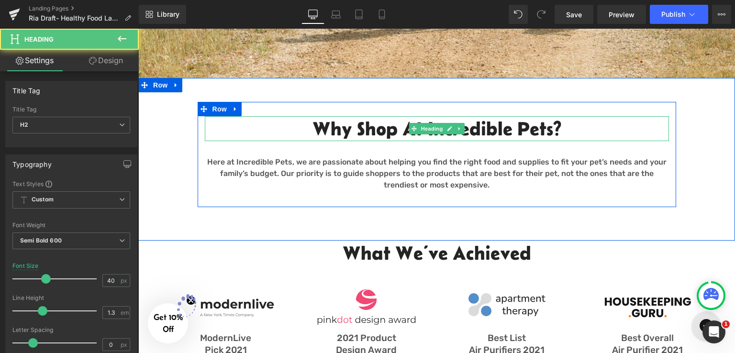
click at [573, 121] on h2 "Why Shop at Incredible Pets?" at bounding box center [437, 128] width 464 height 25
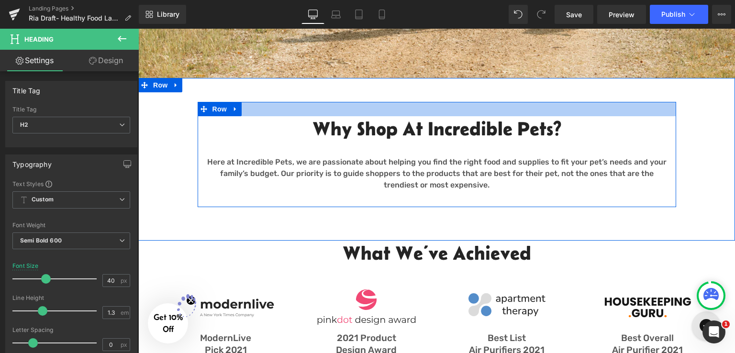
click at [444, 108] on div at bounding box center [437, 109] width 479 height 14
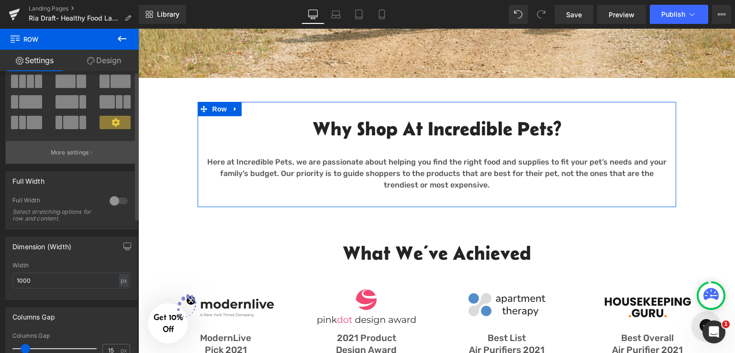
scroll to position [0, 0]
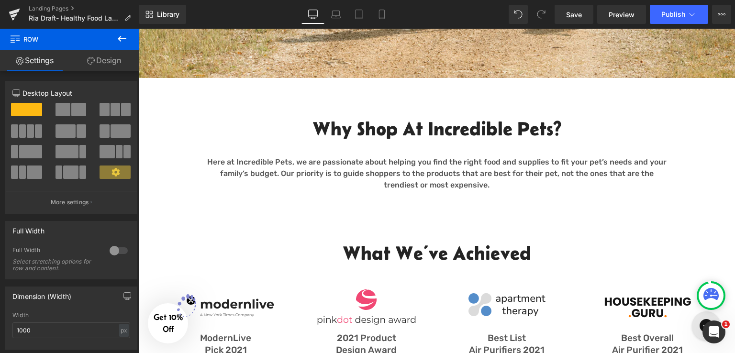
click at [119, 39] on icon at bounding box center [122, 39] width 9 height 6
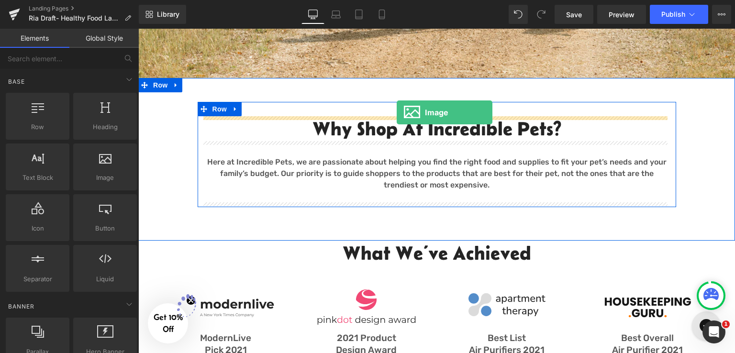
drag, startPoint x: 248, startPoint y: 190, endPoint x: 397, endPoint y: 113, distance: 168.3
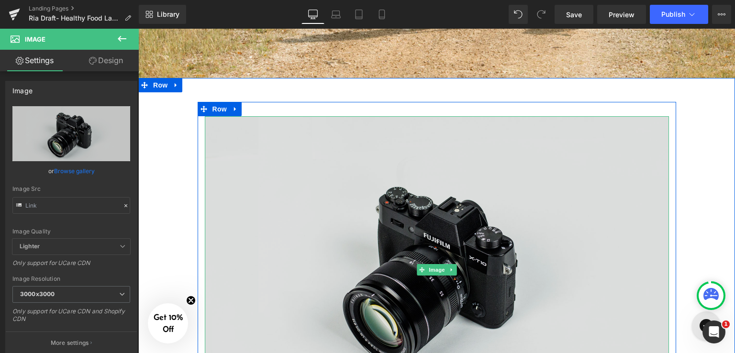
click at [428, 172] on img at bounding box center [437, 270] width 464 height 308
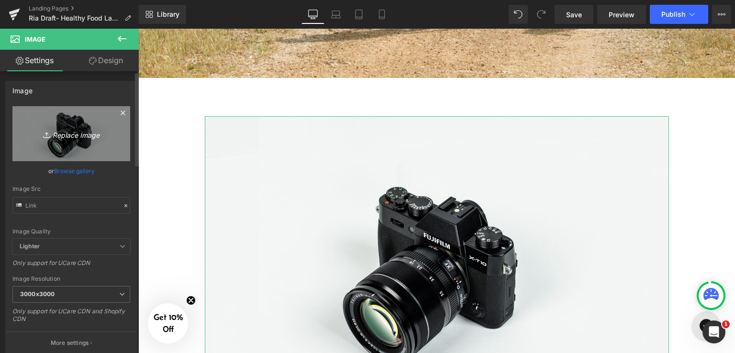
click at [73, 132] on icon "Replace Image" at bounding box center [71, 134] width 77 height 12
type input "C:\fakepath\Favicon - Incredible Pets.png"
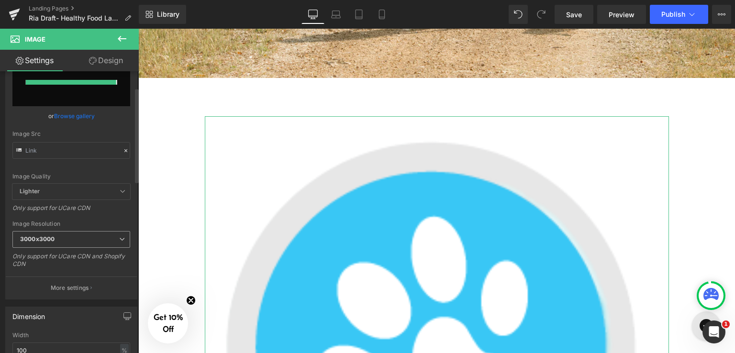
scroll to position [55, 0]
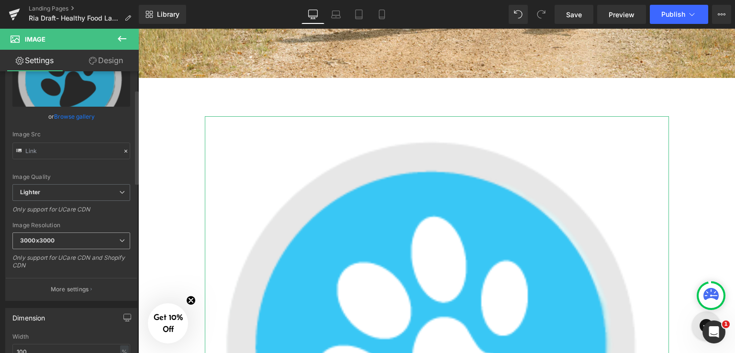
click at [77, 237] on span "3000x3000" at bounding box center [71, 241] width 118 height 17
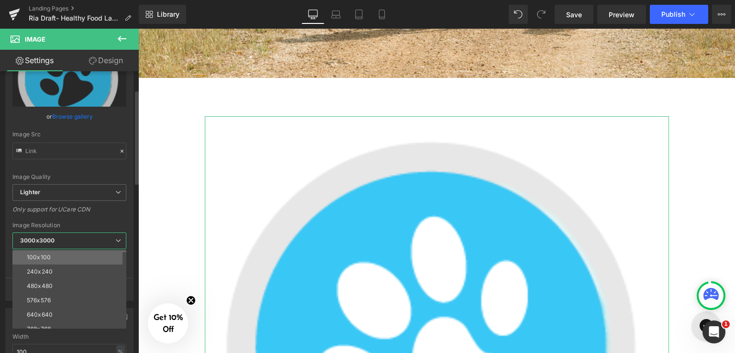
click at [62, 261] on li "100x100" at bounding box center [71, 257] width 118 height 14
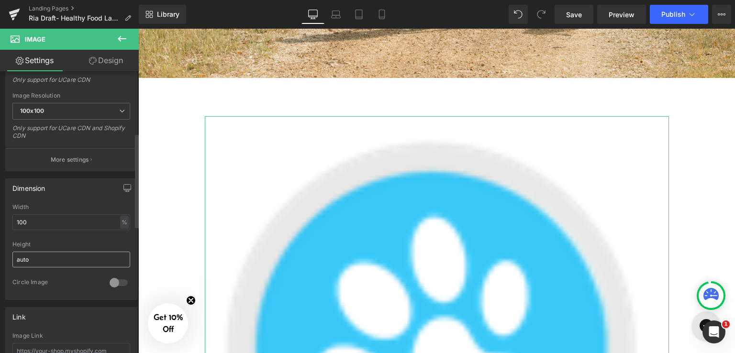
scroll to position [198, 0]
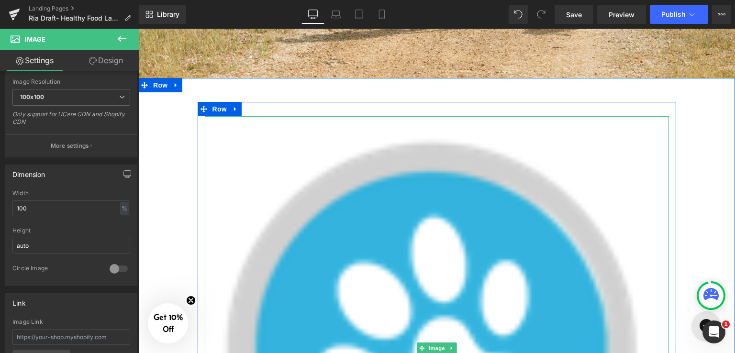
click at [247, 188] on img at bounding box center [437, 348] width 464 height 464
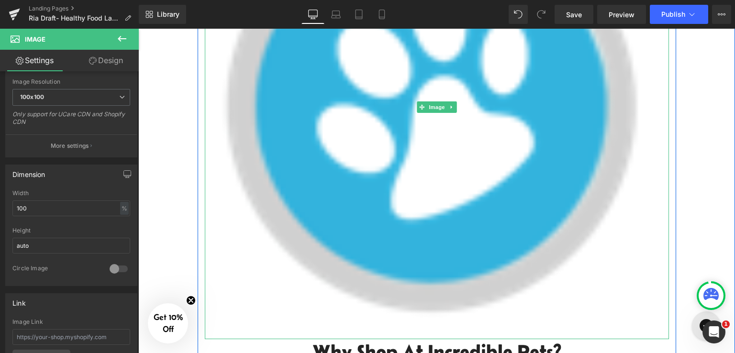
scroll to position [670, 0]
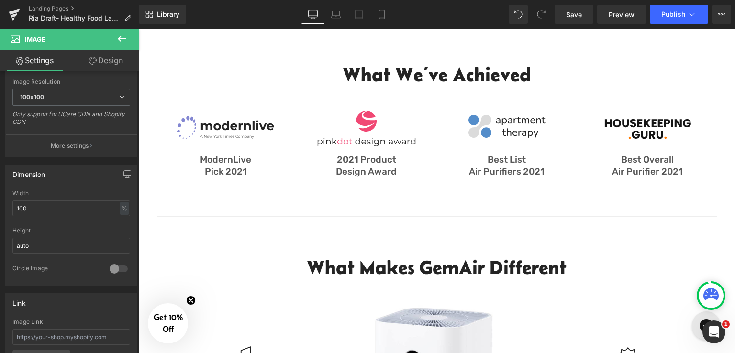
drag, startPoint x: 666, startPoint y: 242, endPoint x: 358, endPoint y: 46, distance: 365.1
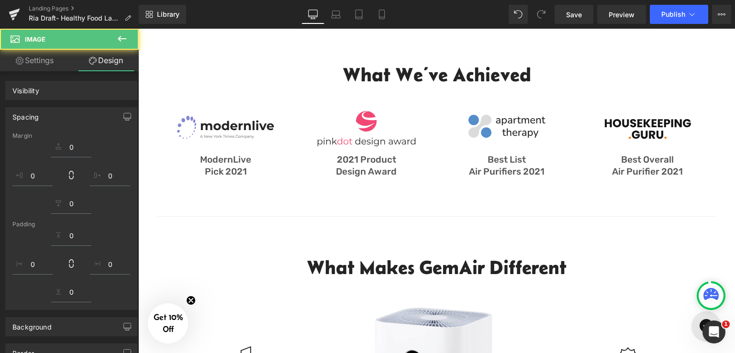
scroll to position [287, 0]
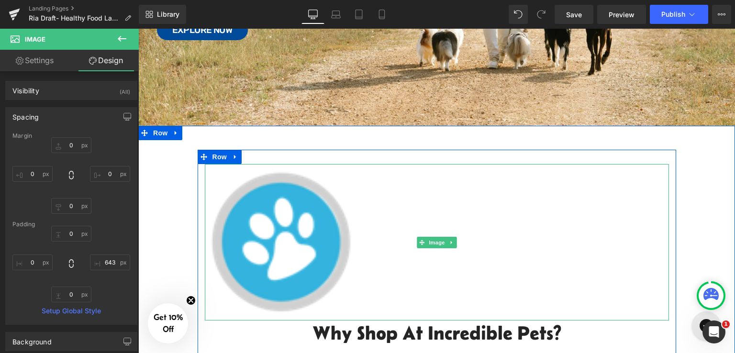
click at [314, 240] on img at bounding box center [437, 242] width 464 height 157
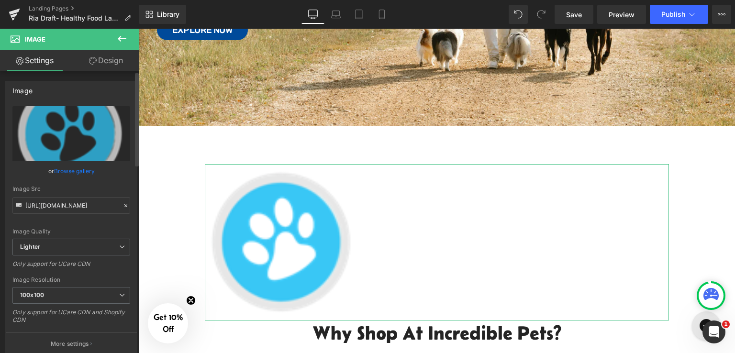
click at [68, 171] on link "Browse gallery" at bounding box center [74, 171] width 41 height 17
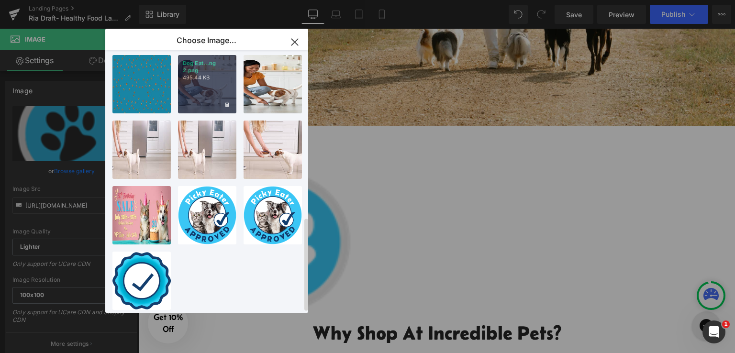
scroll to position [473, 0]
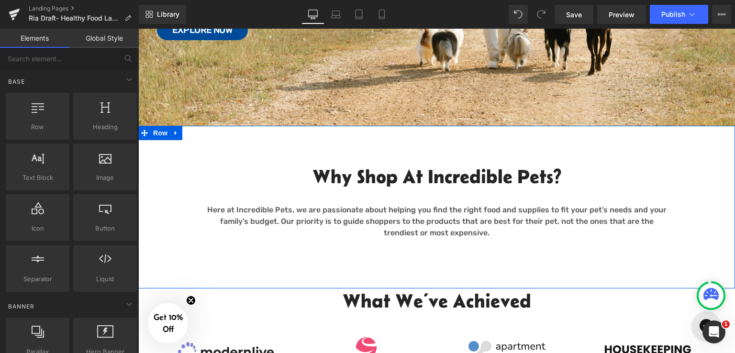
click at [701, 182] on div "Why Shop at Incredible Pets? Heading Here at Incredible Pets, we are passionate…" at bounding box center [436, 202] width 597 height 105
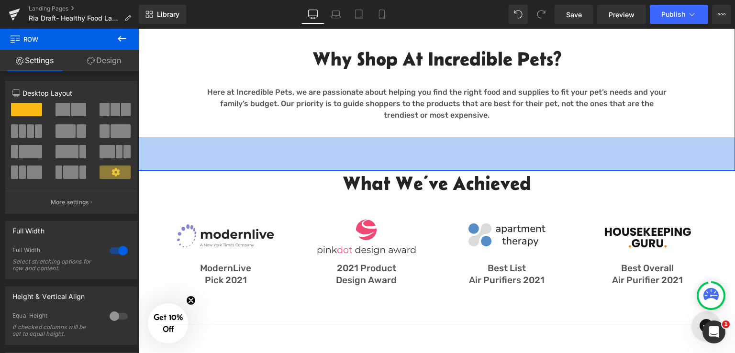
scroll to position [431, 0]
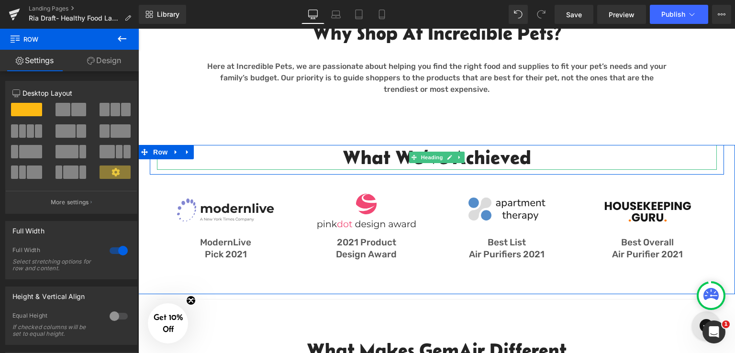
click at [345, 155] on h2 "What We’ve Achieved" at bounding box center [437, 157] width 560 height 25
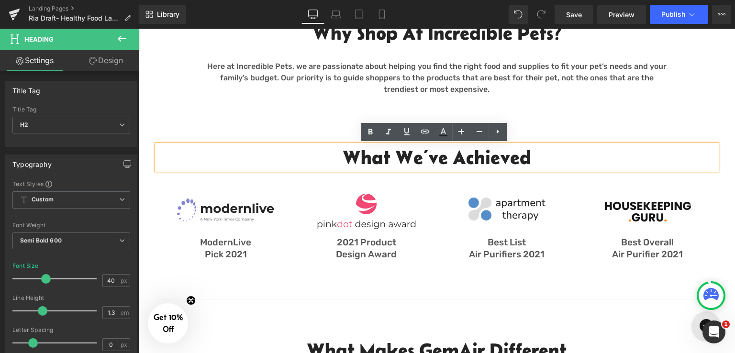
scroll to position [335, 0]
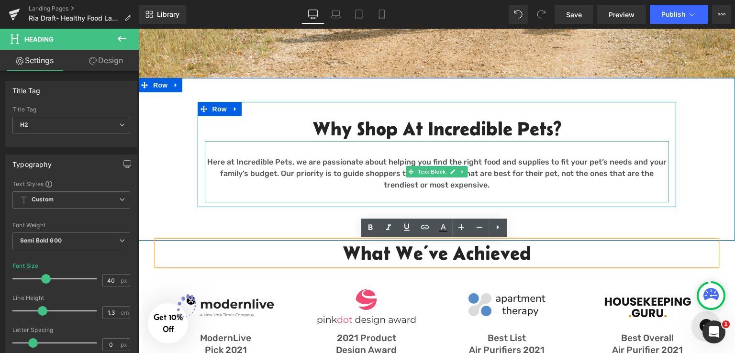
click at [526, 169] on p "Here at Incredible Pets, we are passionate about helping you find the right foo…" at bounding box center [437, 174] width 464 height 34
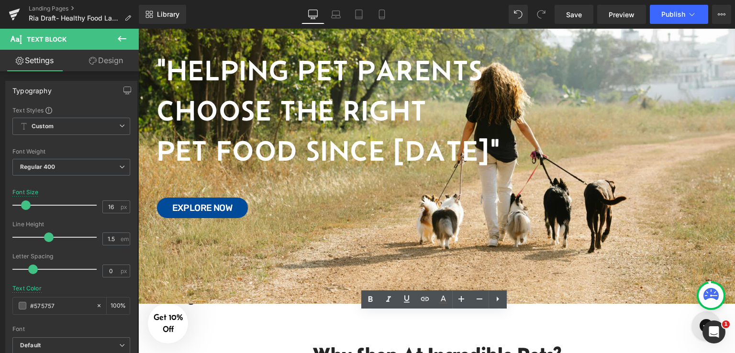
scroll to position [96, 0]
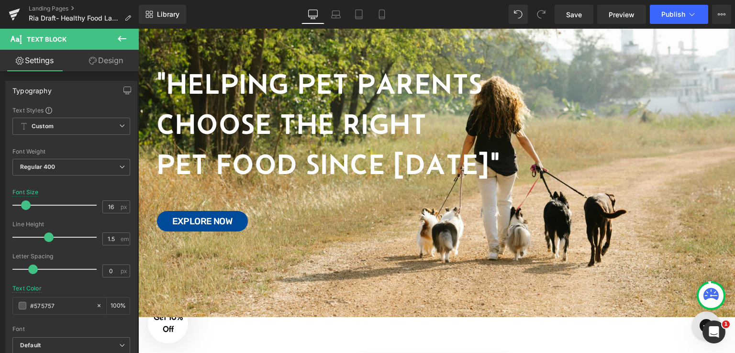
click at [371, 119] on h1 "Choose the Right" at bounding box center [437, 124] width 560 height 40
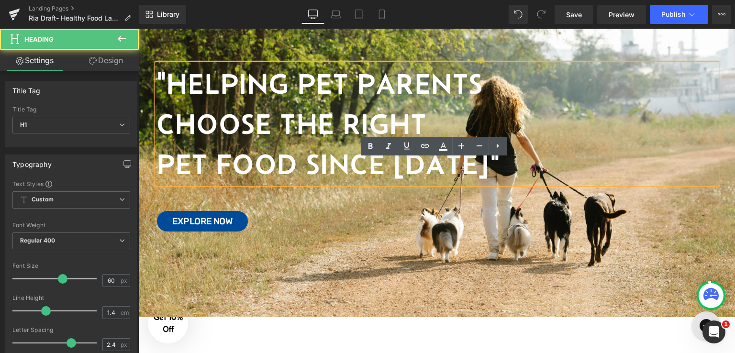
scroll to position [0, 0]
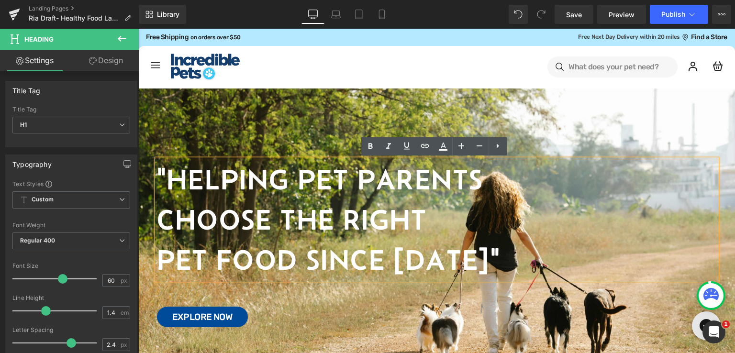
drag, startPoint x: 536, startPoint y: 109, endPoint x: 529, endPoint y: 55, distance: 55.0
click at [536, 109] on div at bounding box center [436, 251] width 597 height 325
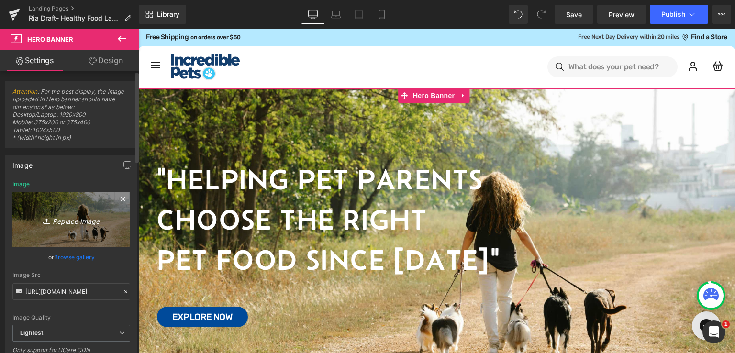
click at [65, 220] on icon "Replace Image" at bounding box center [71, 220] width 77 height 12
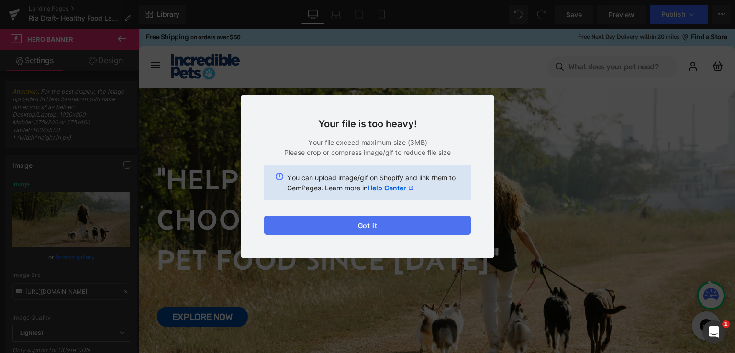
click at [331, 226] on button "Got it" at bounding box center [367, 225] width 207 height 19
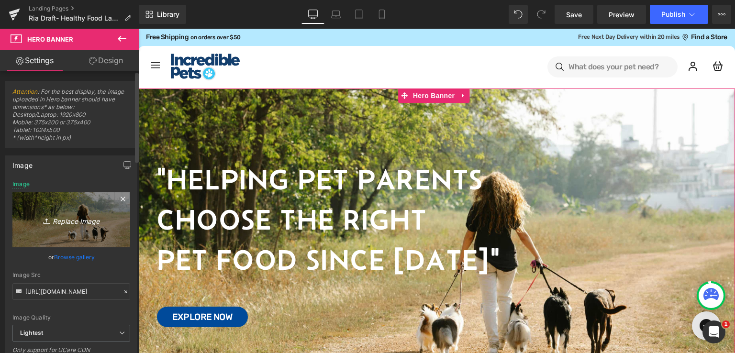
click at [67, 218] on icon "Replace Image" at bounding box center [71, 220] width 77 height 12
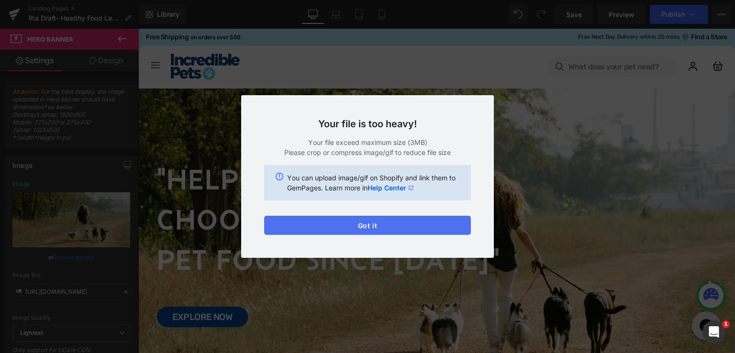
drag, startPoint x: 380, startPoint y: 225, endPoint x: 246, endPoint y: 189, distance: 138.6
click at [380, 225] on button "Got it" at bounding box center [367, 225] width 207 height 19
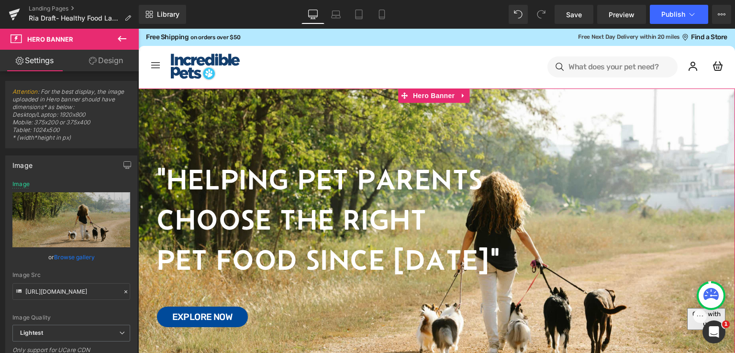
drag, startPoint x: 73, startPoint y: 258, endPoint x: 259, endPoint y: 172, distance: 204.1
click at [74, 258] on link "Browse gallery" at bounding box center [74, 257] width 41 height 17
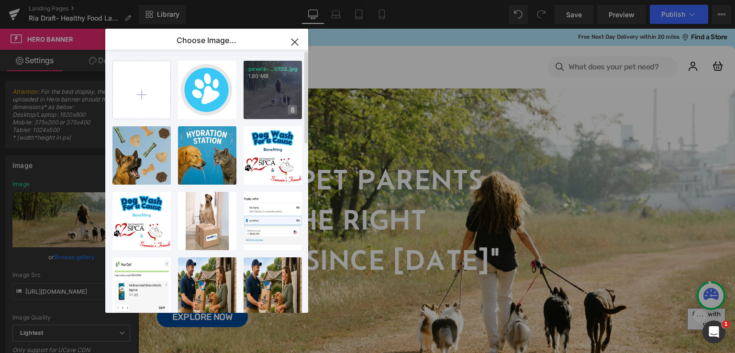
click at [293, 108] on icon at bounding box center [292, 109] width 3 height 5
click at [260, 110] on span "Yes" at bounding box center [260, 110] width 24 height 10
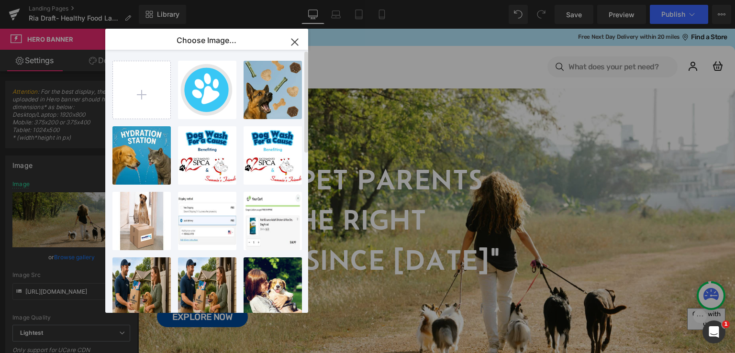
click at [296, 42] on icon "button" at bounding box center [294, 41] width 15 height 15
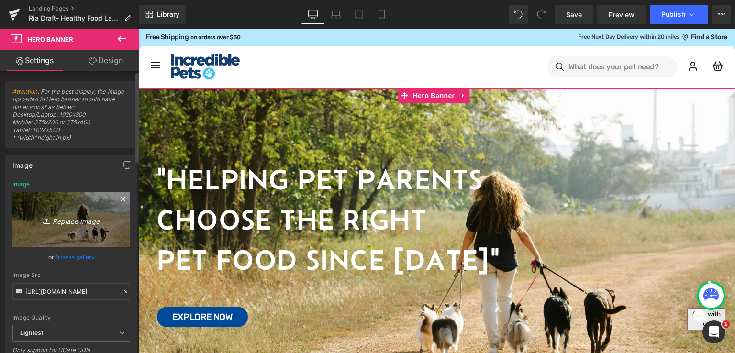
click at [73, 223] on icon "Replace Image" at bounding box center [71, 220] width 77 height 12
type input "C:\fakepath\Landing Page Images.jpg"
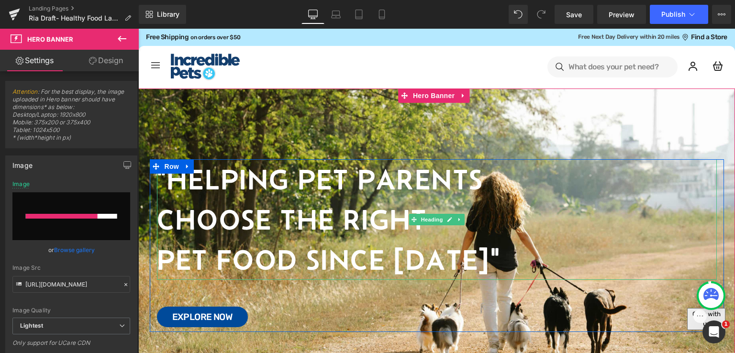
click at [241, 203] on h1 "Choose the Right" at bounding box center [437, 220] width 560 height 40
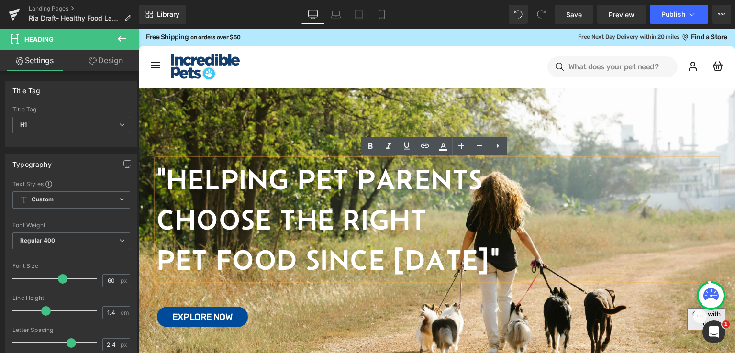
click at [251, 206] on h1 "Choose the Right" at bounding box center [437, 220] width 560 height 40
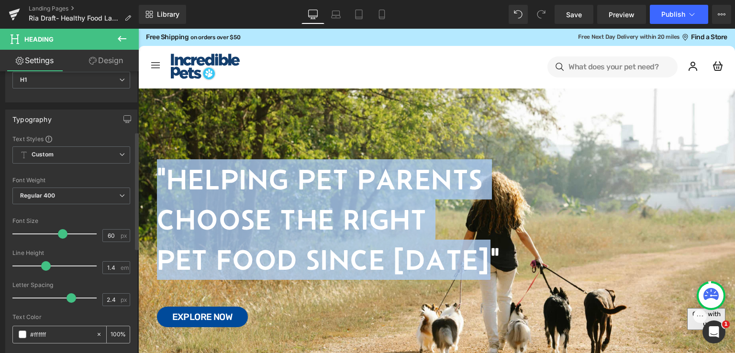
scroll to position [144, 0]
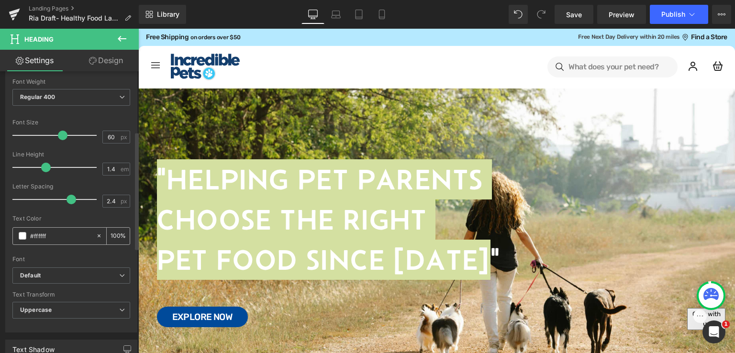
click at [51, 238] on input "#ffffff" at bounding box center [60, 236] width 61 height 11
click at [24, 236] on span at bounding box center [23, 236] width 8 height 8
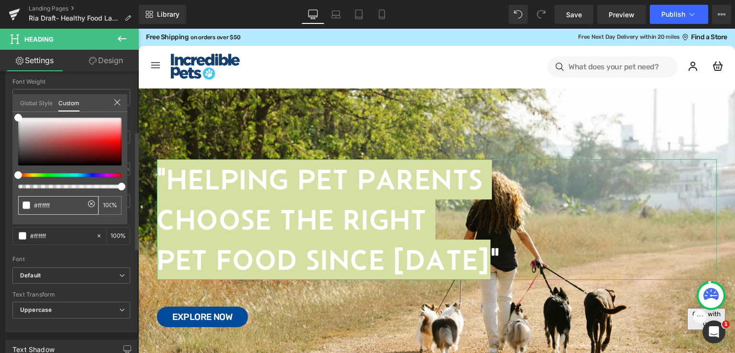
click at [64, 203] on input "#ffffff" at bounding box center [59, 206] width 51 height 10
paste input "143f6e"
type input "#143f6e"
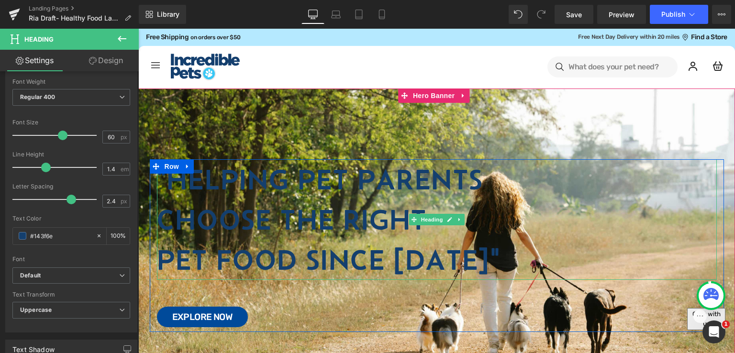
click at [257, 215] on h1 "Choose the Right" at bounding box center [437, 220] width 560 height 40
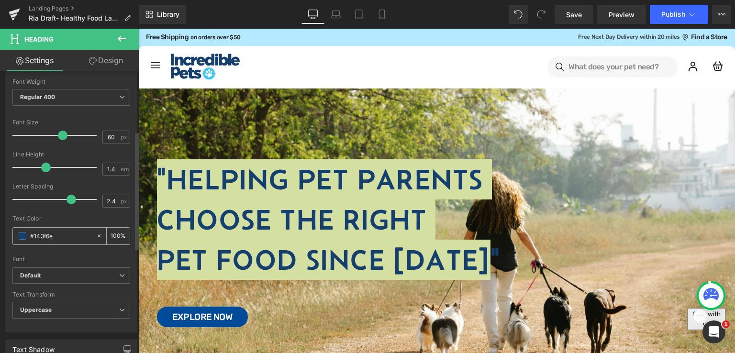
click at [58, 232] on input "#ffffff" at bounding box center [60, 236] width 61 height 11
click at [96, 230] on div at bounding box center [101, 236] width 11 height 17
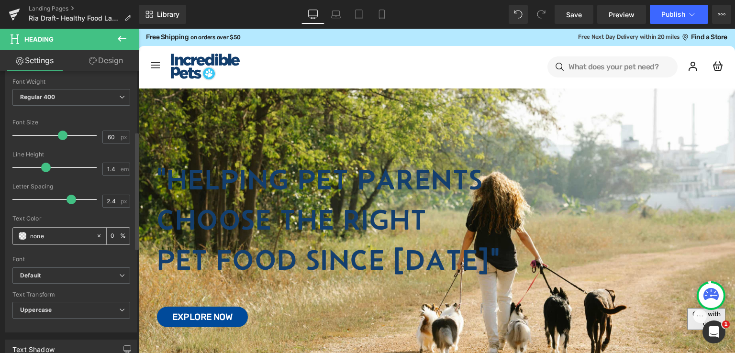
drag, startPoint x: 54, startPoint y: 237, endPoint x: 13, endPoint y: 233, distance: 40.9
click at [13, 233] on div "#ffffff" at bounding box center [54, 236] width 83 height 17
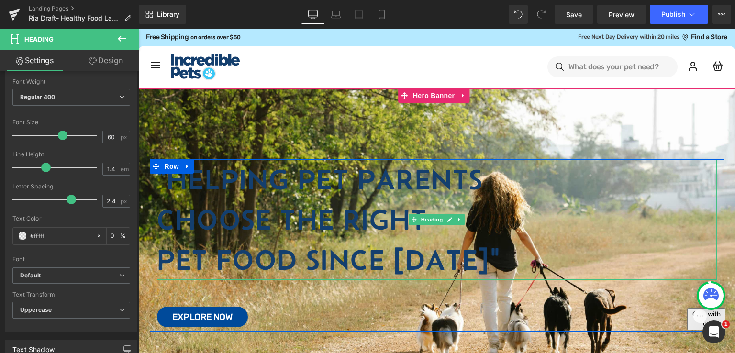
type input "#fffff"
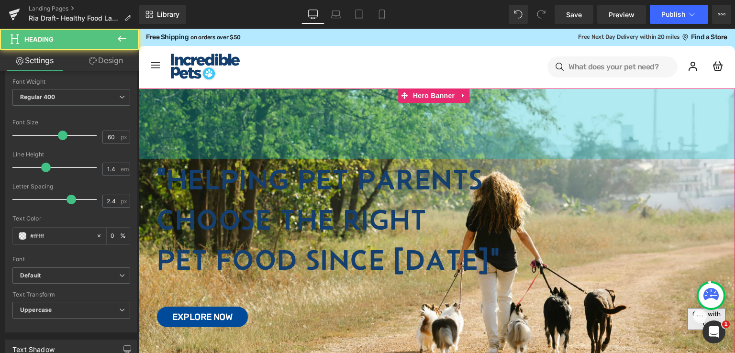
click at [349, 194] on h1 ""Helping Pet Parents" at bounding box center [437, 179] width 560 height 40
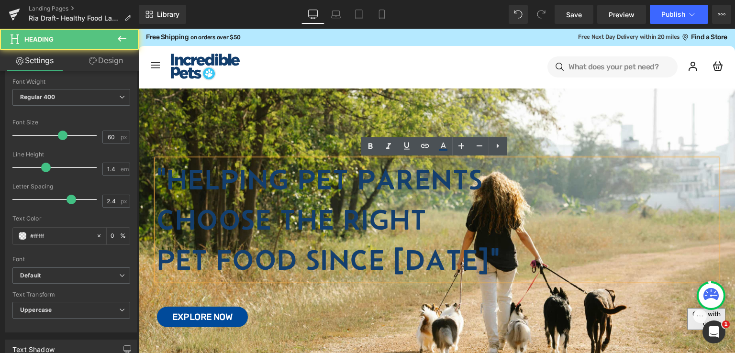
click at [331, 196] on h1 ""Helping Pet Parents" at bounding box center [437, 179] width 560 height 40
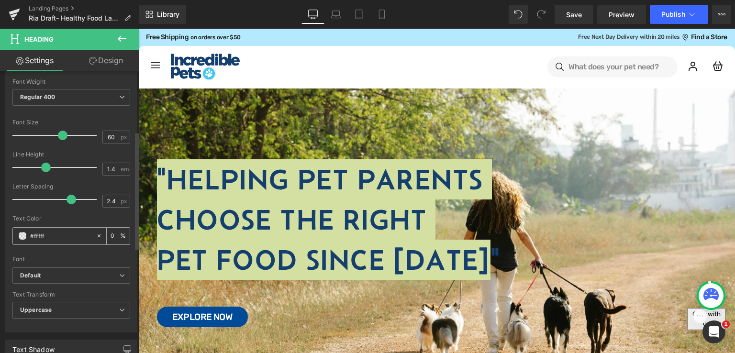
click at [42, 236] on input "#fffff" at bounding box center [60, 236] width 61 height 11
click at [96, 237] on icon at bounding box center [99, 236] width 7 height 7
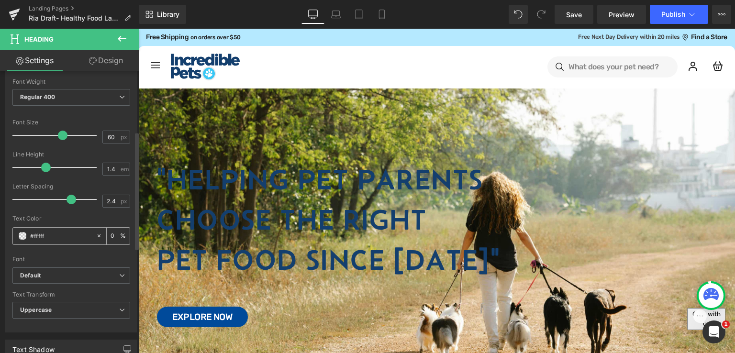
click at [21, 234] on span at bounding box center [23, 236] width 8 height 8
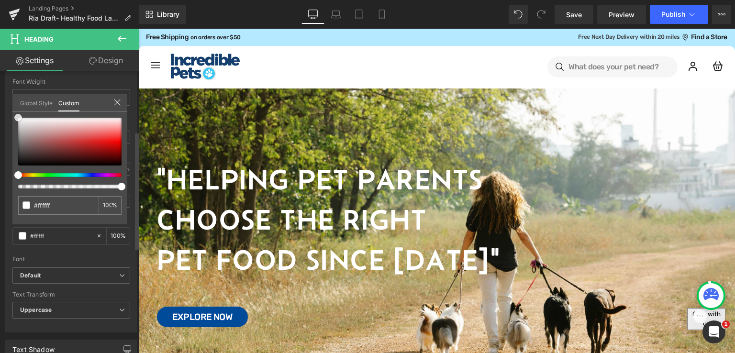
drag, startPoint x: 24, startPoint y: 134, endPoint x: 13, endPoint y: 112, distance: 25.3
click at [13, 112] on div "Global Style Custom Setup Global Style none 0 %" at bounding box center [69, 108] width 115 height 29
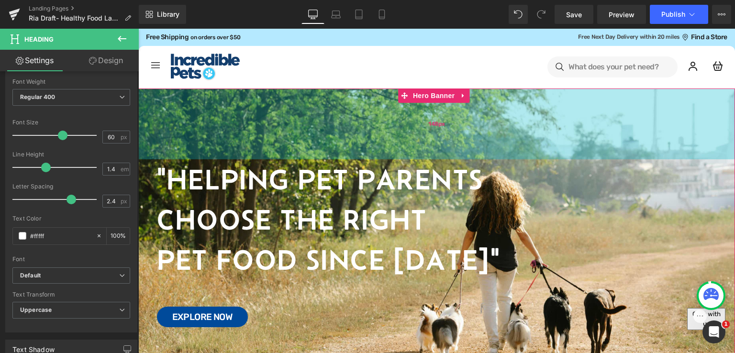
click at [389, 135] on div "148px" at bounding box center [436, 124] width 597 height 71
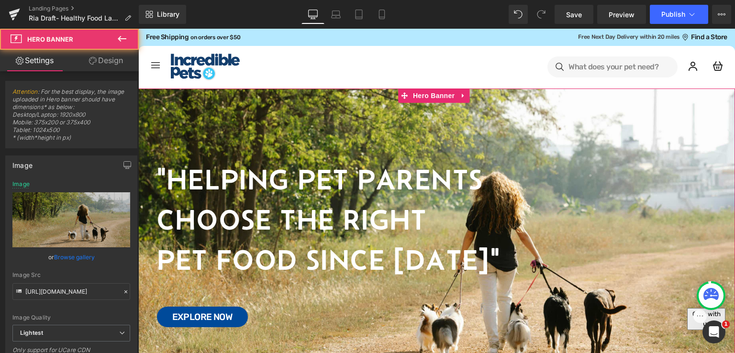
click at [724, 190] on span "Image "Helping Pet Parents Choose the Right Pet Food Since [DATE]" Heading Text…" at bounding box center [436, 245] width 597 height 173
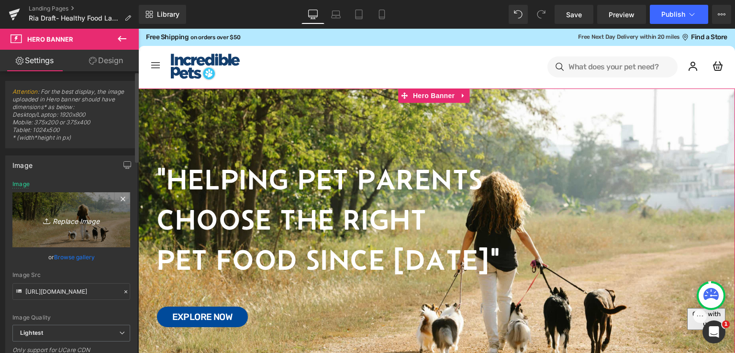
click at [63, 219] on icon "Replace Image" at bounding box center [71, 220] width 77 height 12
type input "C:\fakepath\Landing Page Images.jpg"
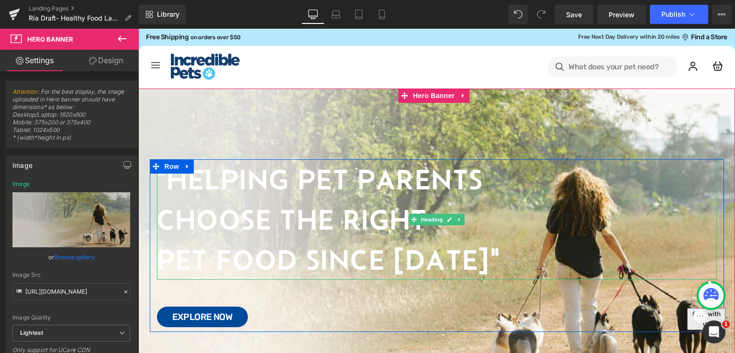
click at [254, 196] on h1 ""Helping Pet Parents" at bounding box center [437, 179] width 560 height 40
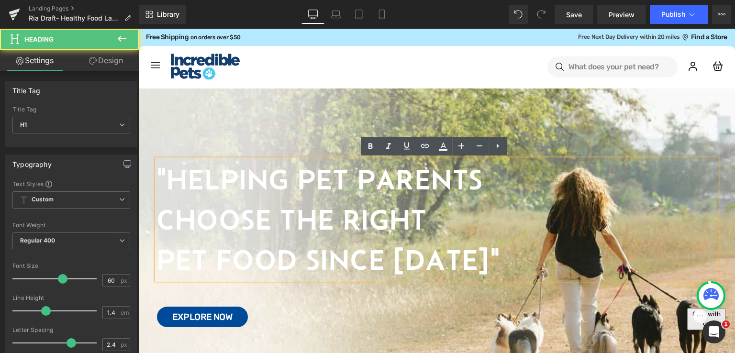
click at [275, 187] on h1 ""Helping Pet Parents" at bounding box center [437, 179] width 560 height 40
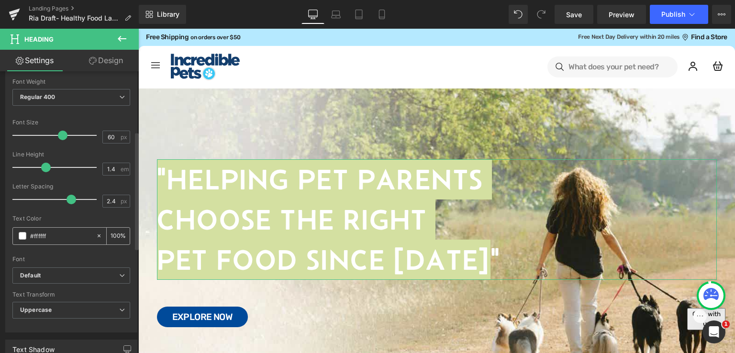
click at [60, 238] on input "#ffffff" at bounding box center [60, 236] width 61 height 11
paste input "143f6e"
type input "#143f6e"
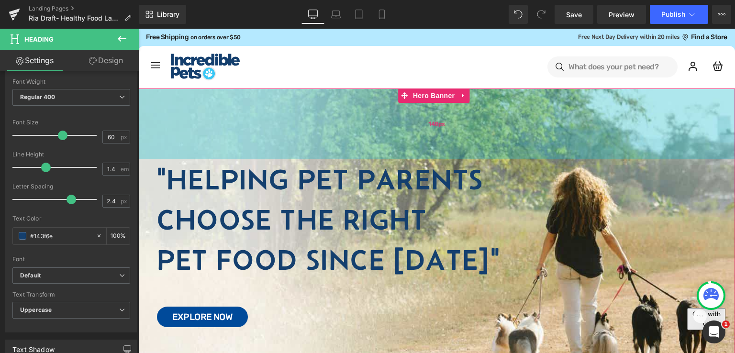
click at [507, 131] on div "148px" at bounding box center [436, 124] width 597 height 71
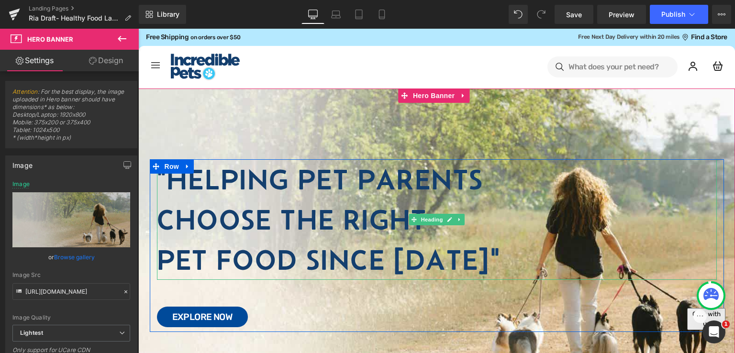
click at [581, 234] on h1 "Choose the Right" at bounding box center [437, 220] width 560 height 40
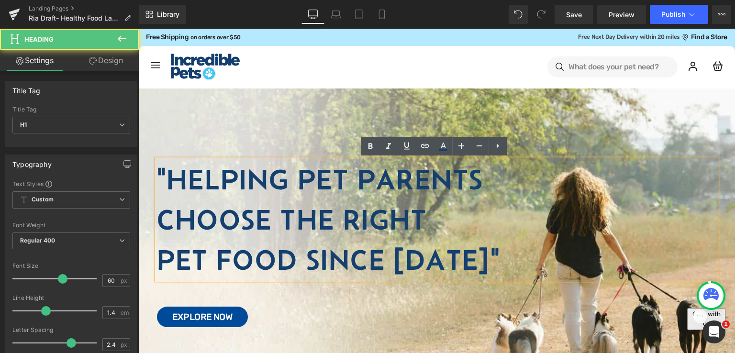
click at [345, 205] on h1 "Choose the Right" at bounding box center [437, 220] width 560 height 40
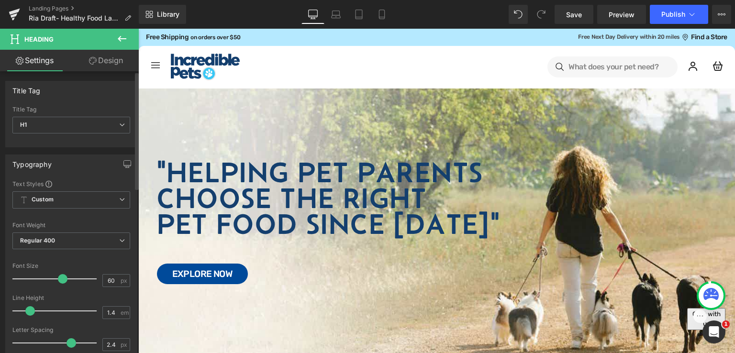
drag, startPoint x: 43, startPoint y: 311, endPoint x: 26, endPoint y: 312, distance: 16.3
click at [26, 312] on span at bounding box center [30, 311] width 10 height 10
click at [113, 313] on input "1.4" at bounding box center [111, 313] width 17 height 12
type input "0.5"
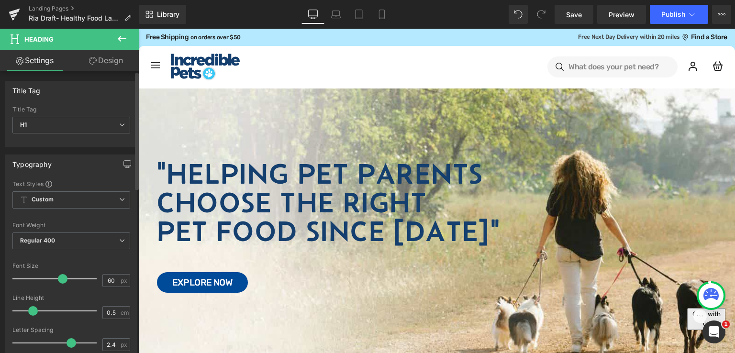
drag, startPoint x: 15, startPoint y: 313, endPoint x: 31, endPoint y: 307, distance: 16.4
click at [31, 307] on span at bounding box center [33, 311] width 10 height 10
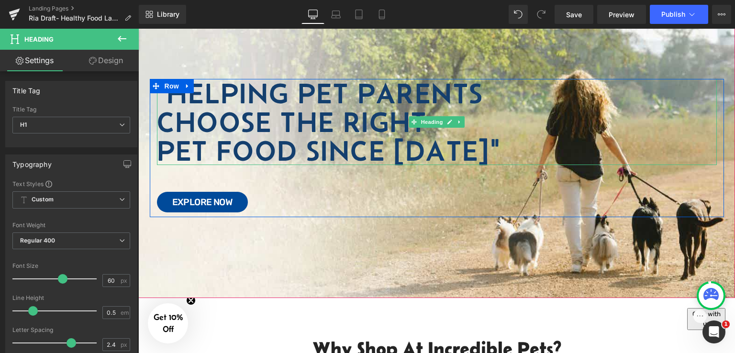
scroll to position [96, 0]
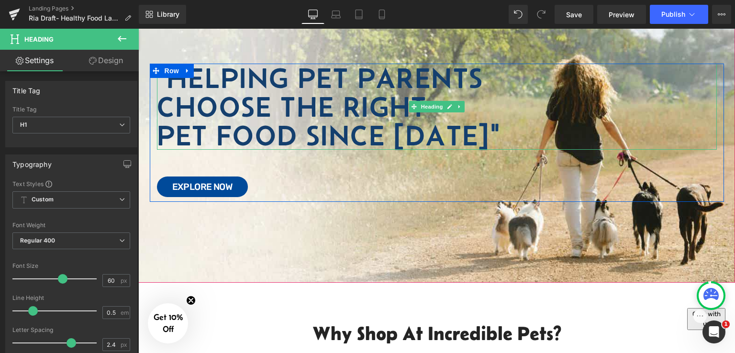
click at [158, 99] on h1 "Choose the Right" at bounding box center [437, 106] width 560 height 29
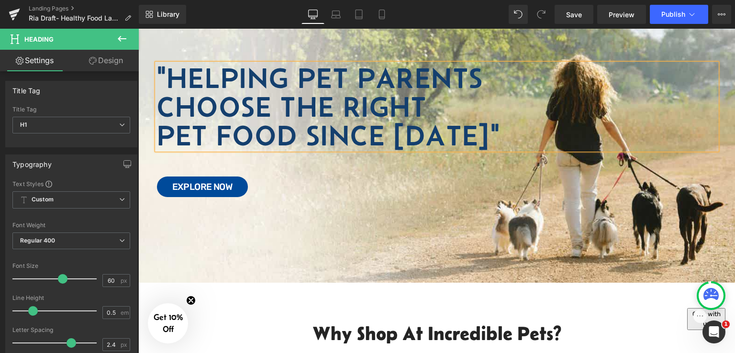
click at [157, 132] on h1 "Pet Food Since [DATE]"" at bounding box center [437, 135] width 560 height 29
click at [157, 181] on link "Explore Now" at bounding box center [202, 187] width 91 height 21
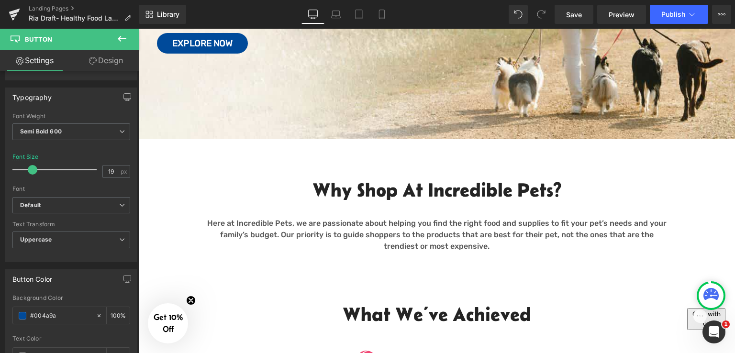
scroll to position [383, 0]
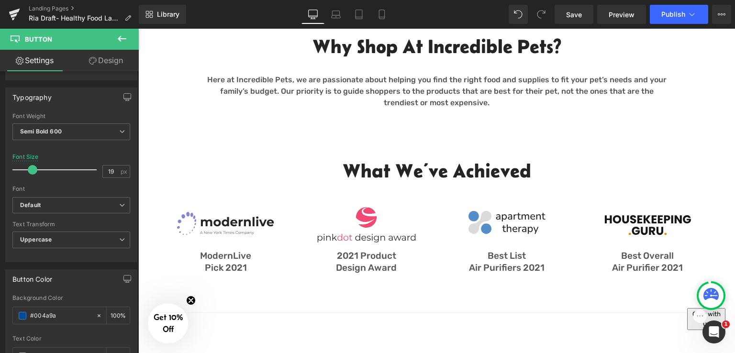
click at [474, 175] on h2 "What We’ve Achieved" at bounding box center [437, 170] width 560 height 25
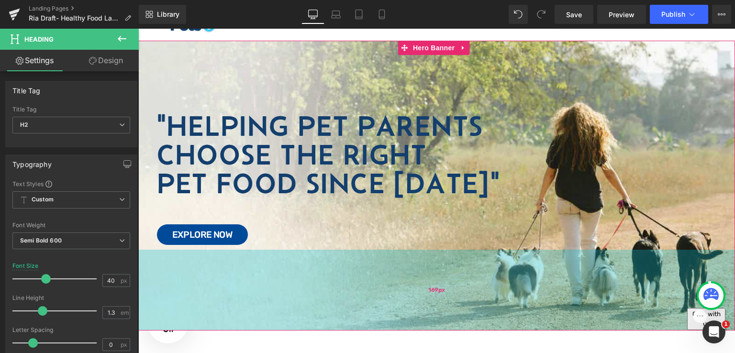
scroll to position [96, 0]
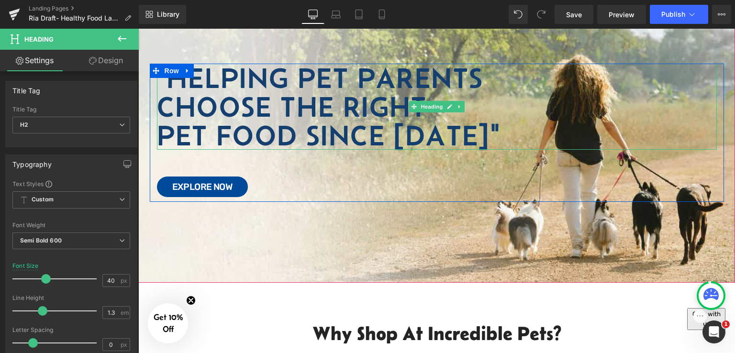
drag, startPoint x: 326, startPoint y: 117, endPoint x: 341, endPoint y: 106, distance: 18.4
click at [326, 116] on h1 "Choose the Right" at bounding box center [437, 106] width 560 height 29
click at [341, 106] on h1 "Choose the Right" at bounding box center [437, 106] width 560 height 29
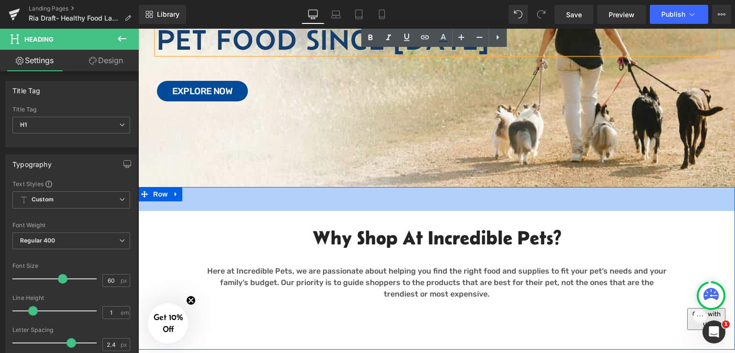
scroll to position [335, 0]
